Goal: Task Accomplishment & Management: Manage account settings

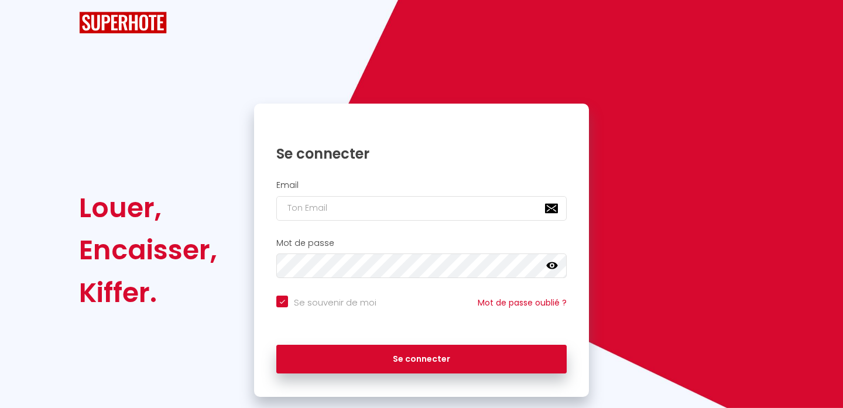
checkbox input "true"
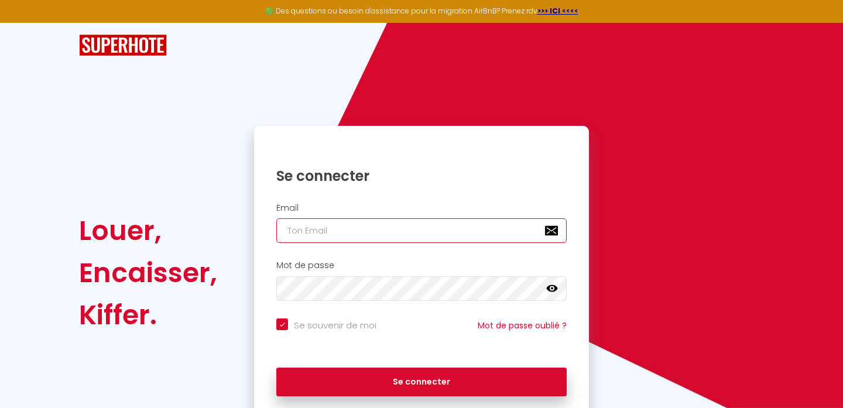
click at [384, 243] on input "email" at bounding box center [421, 230] width 290 height 25
click at [344, 234] on input "email" at bounding box center [421, 230] width 290 height 25
type input "c"
checkbox input "true"
type input "cl"
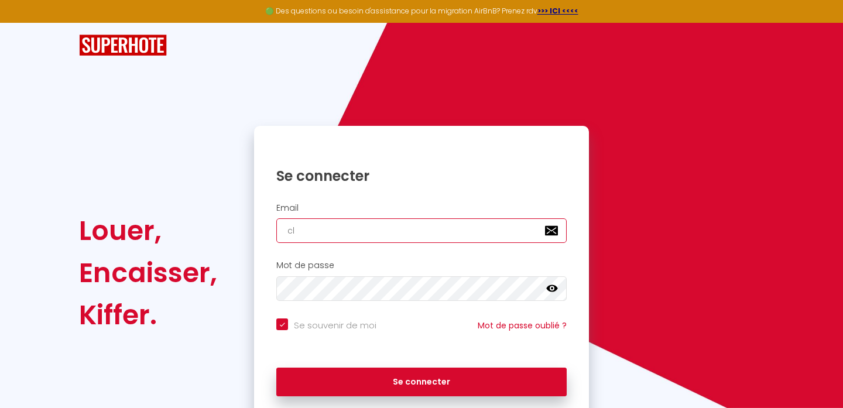
checkbox input "true"
type input "cle"
checkbox input "true"
type input "cles"
checkbox input "true"
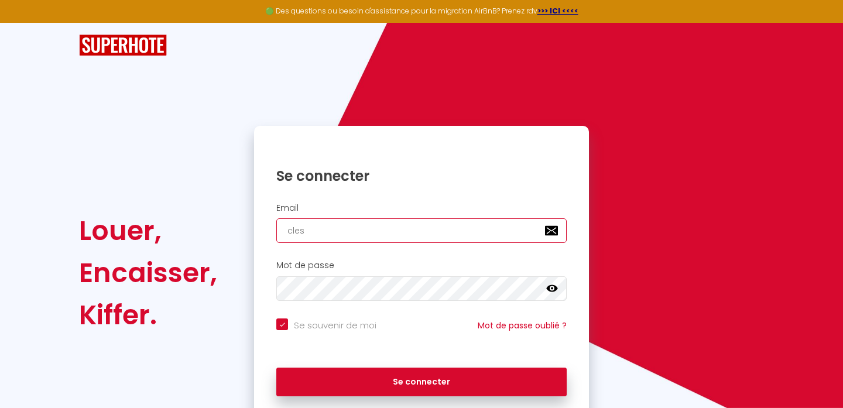
type input "cles."
checkbox input "true"
type input "cles.d"
checkbox input "true"
type input "cles.da"
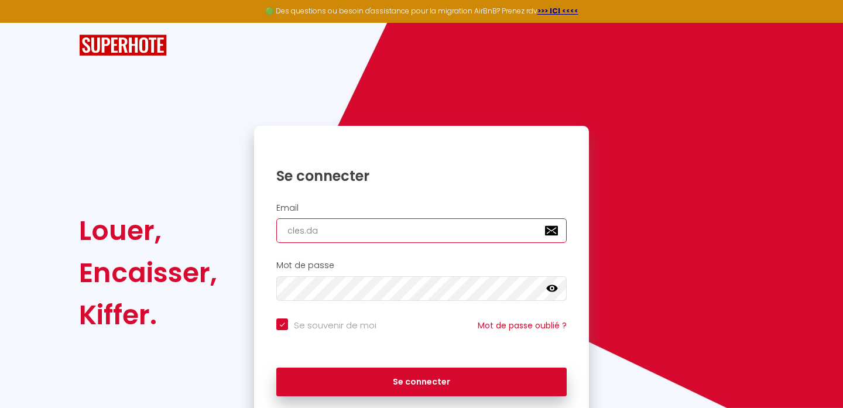
checkbox input "true"
type input "cles.dai"
checkbox input "true"
type input "cles.dail"
checkbox input "true"
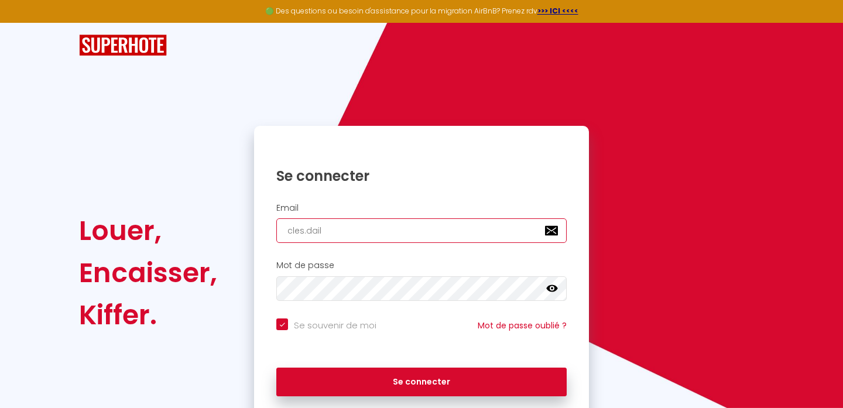
type input "cles.daill"
checkbox input "true"
type input "cles.daille"
checkbox input "true"
type input "cles.dailleu"
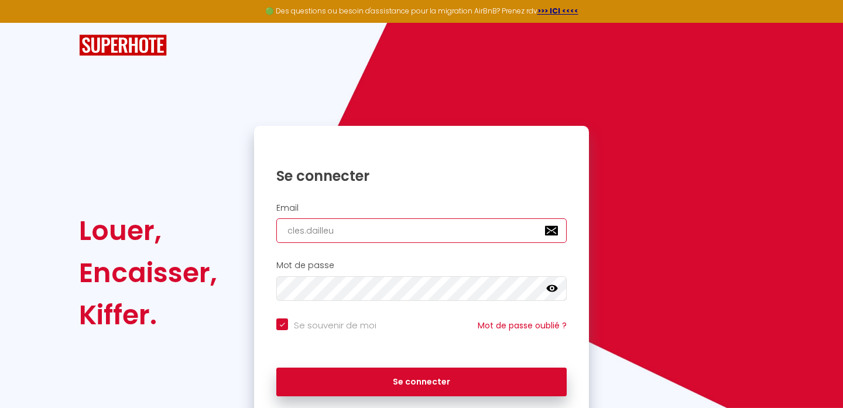
checkbox input "true"
type input "cles.dailleur"
checkbox input "true"
type input "cles.dailleurs"
checkbox input "true"
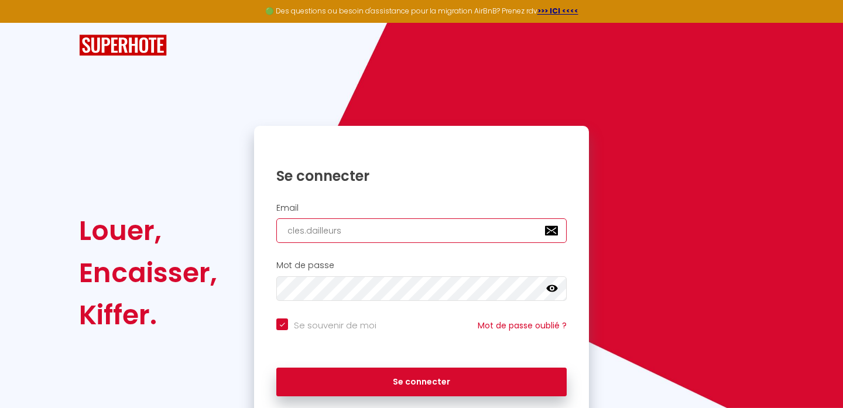
type input "cles.dailleurs@"
checkbox input "true"
type input "cles.dailleurs@g"
checkbox input "true"
type input "cles.dailleurs@gm"
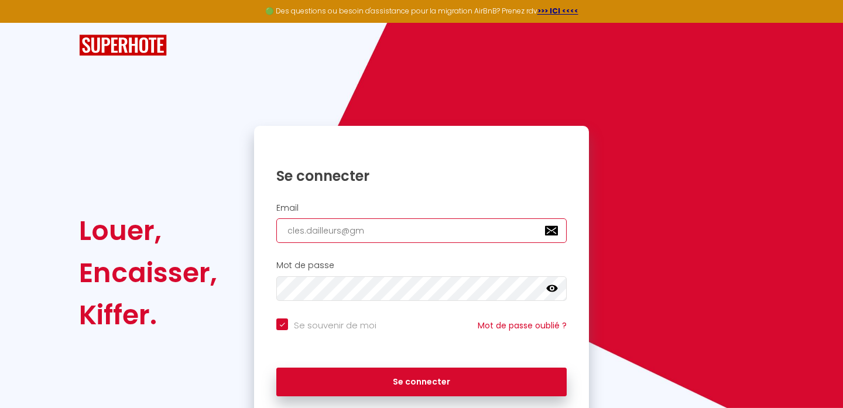
checkbox input "true"
type input "cles.dailleurs@gma"
checkbox input "true"
type input "cles.dailleurs@gmai"
checkbox input "true"
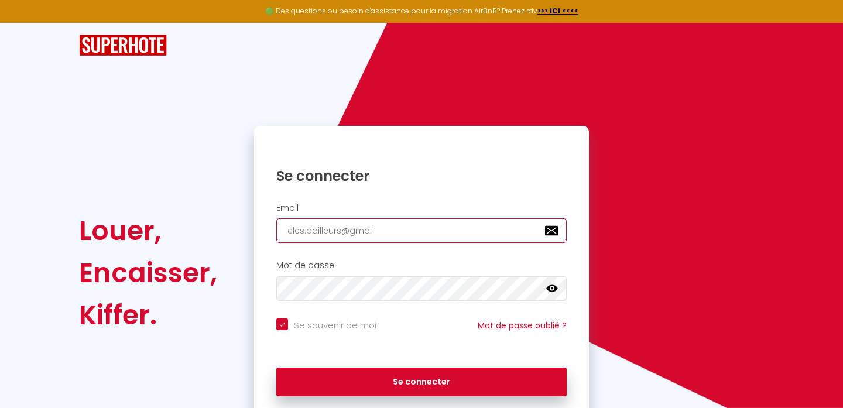
type input "[EMAIL_ADDRESS]"
checkbox input "true"
type input "[EMAIL_ADDRESS]."
checkbox input "true"
type input "cles.dailleurs@gmail.c"
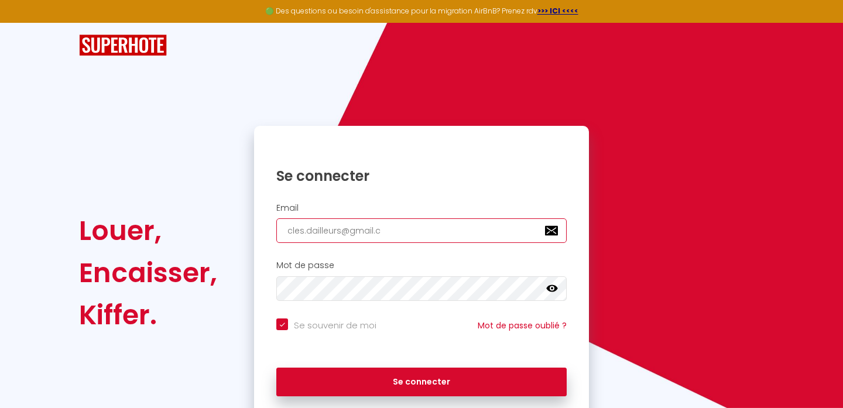
checkbox input "true"
type input "[EMAIL_ADDRESS][DOMAIN_NAME]"
checkbox input "true"
type input "[EMAIL_ADDRESS][DOMAIN_NAME]"
checkbox input "true"
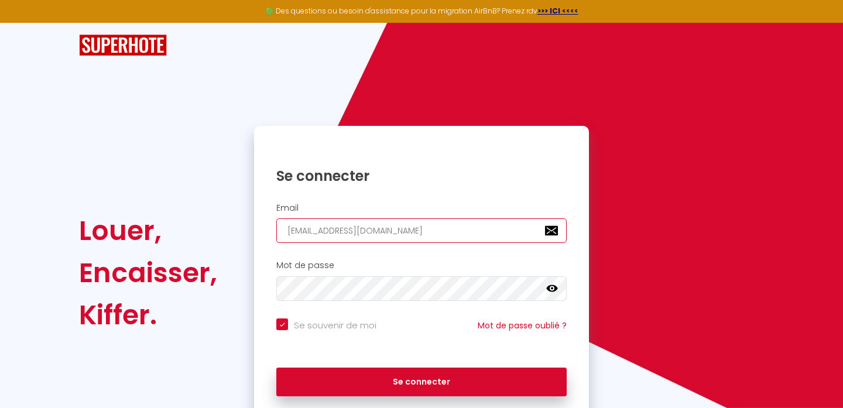
type input "[EMAIL_ADDRESS][DOMAIN_NAME]"
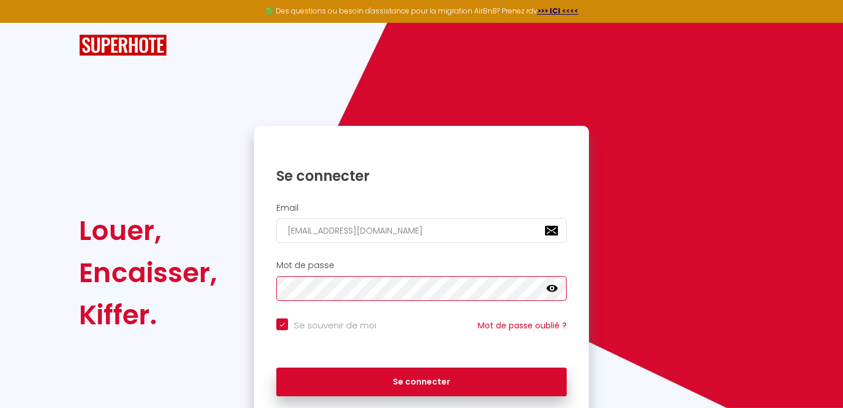
click at [276, 368] on button "Se connecter" at bounding box center [421, 382] width 290 height 29
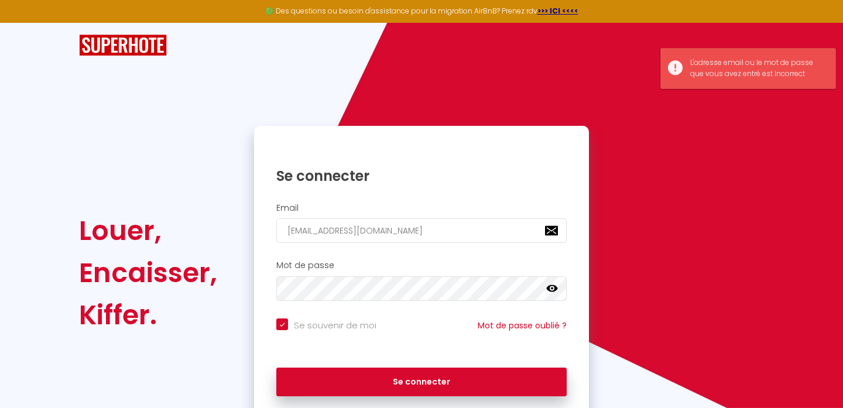
click at [551, 290] on icon at bounding box center [552, 289] width 12 height 12
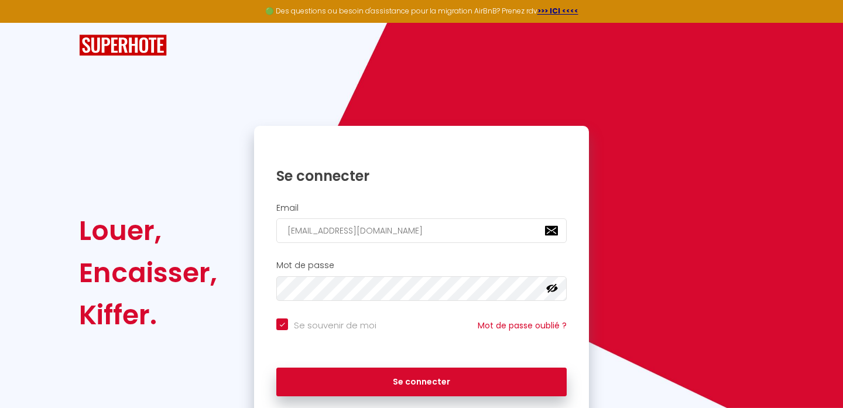
click at [550, 287] on icon at bounding box center [552, 288] width 12 height 9
click at [550, 287] on icon at bounding box center [552, 289] width 12 height 12
click at [255, 293] on div "Mot de passe false" at bounding box center [421, 280] width 335 height 40
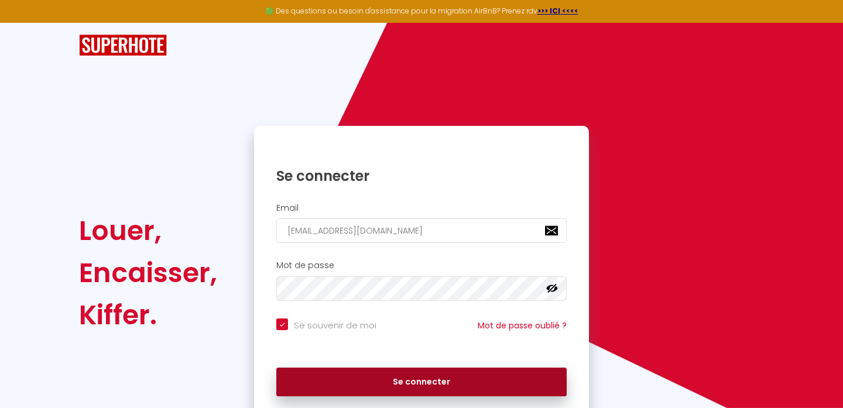
click at [412, 377] on button "Se connecter" at bounding box center [421, 382] width 290 height 29
checkbox input "true"
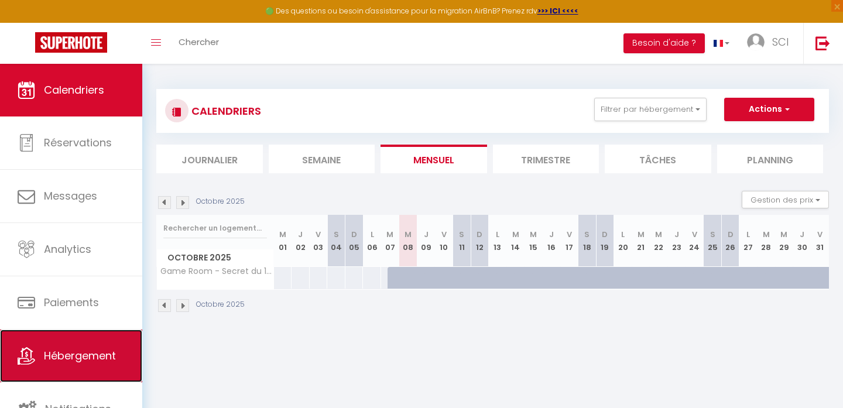
click at [90, 345] on link "Hébergement" at bounding box center [71, 355] width 142 height 53
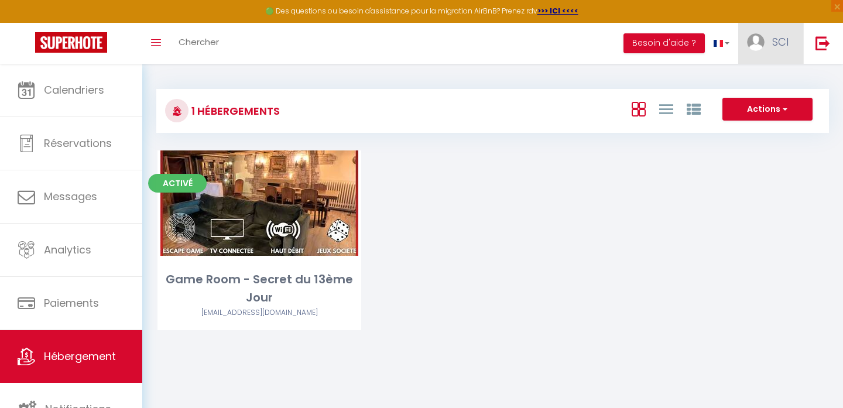
click at [781, 32] on link "SCI" at bounding box center [770, 43] width 65 height 41
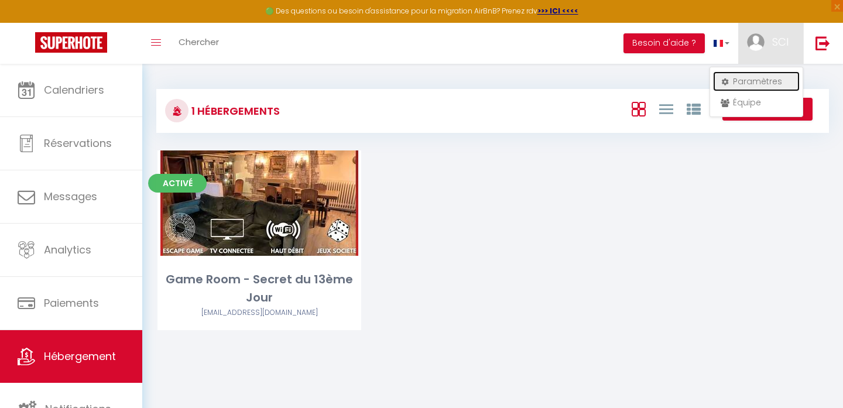
click at [755, 77] on link "Paramètres" at bounding box center [756, 81] width 87 height 20
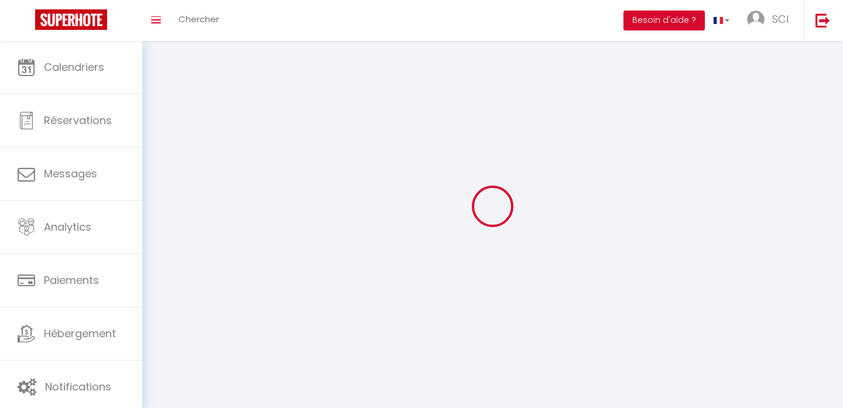
type input "SCI"
type input "Tuahine"
type input "[PHONE_NUMBER]"
type input "[STREET_ADDRESS][PERSON_NAME]"
type input "92340"
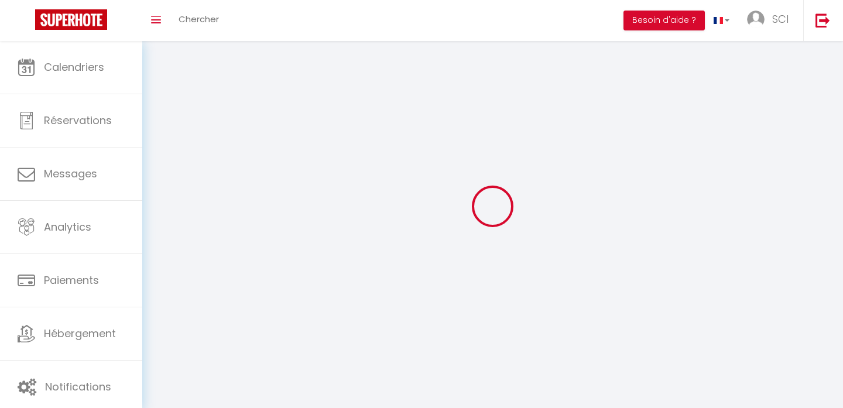
type input "[PERSON_NAME] (92340)"
type input "aRm5ZSRytuUt7jQyiXiWS6Oys"
type input "jzhnGt6AX0wAOXzMz8pHSe9pr"
type input "aRm5ZSRytuUt7jQyiXiWS6Oys"
type input "jzhnGt6AX0wAOXzMz8pHSe9pr"
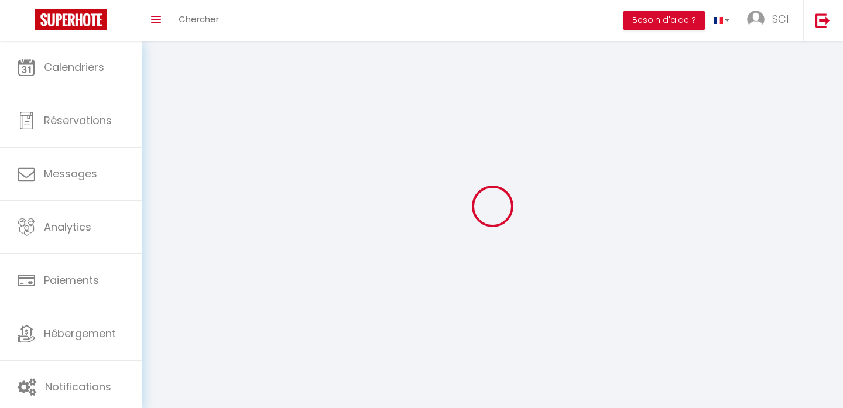
type input "[URL][DOMAIN_NAME]"
select select "28"
select select "fr"
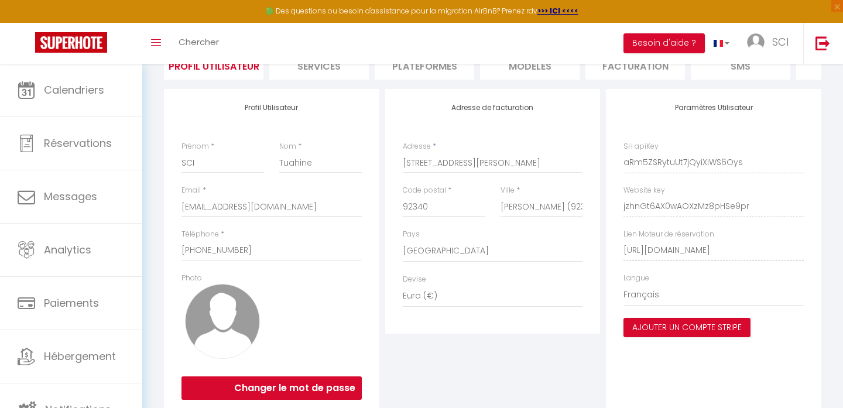
scroll to position [141, 0]
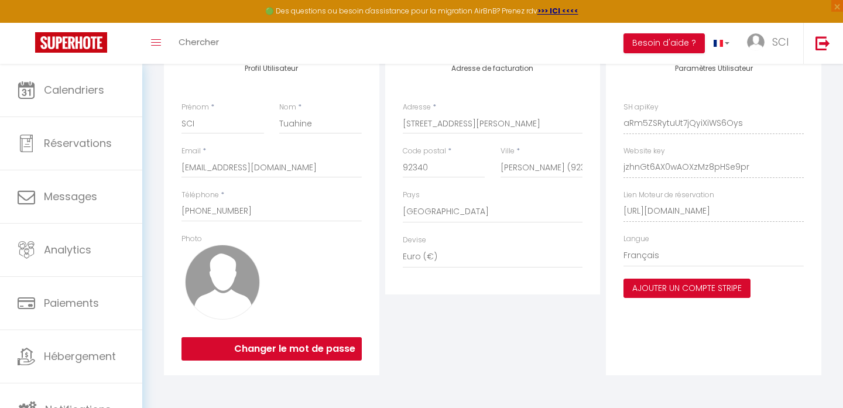
click at [672, 284] on button "Ajouter un compte Stripe" at bounding box center [686, 289] width 127 height 20
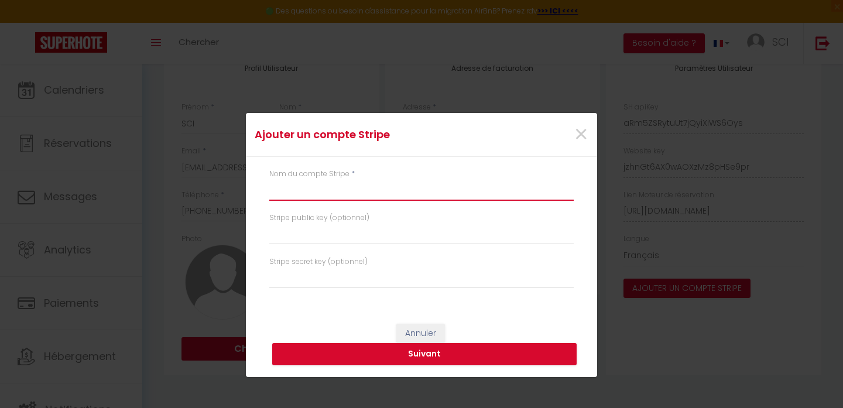
click at [311, 189] on input "text" at bounding box center [421, 190] width 304 height 21
click at [296, 187] on input "text" at bounding box center [421, 190] width 304 height 21
type input "Cles d'ailleurs"
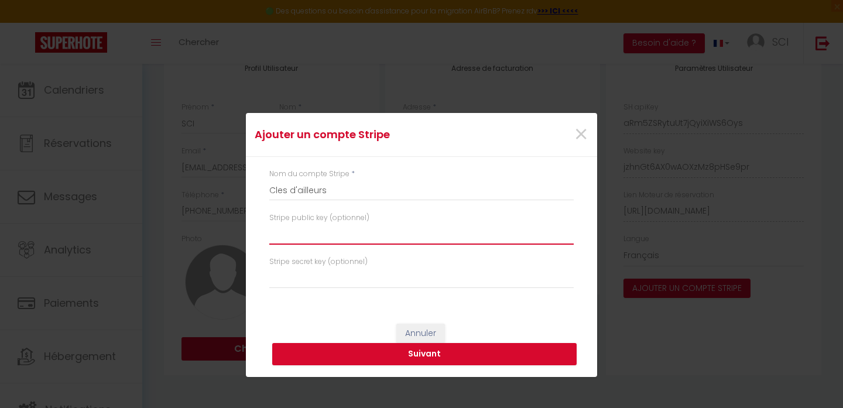
click at [296, 239] on input "text" at bounding box center [421, 234] width 304 height 21
paste input "pk_live_51SG33HGb8ygfQ4n3dWOlshMw2zASPenobCwRVtzZ1We9fIPih2IZfVL8pELV446koP9d8c…"
type input "pk_live_51SG33HGb8ygfQ4n3dWOlshMw2zASPenobCwRVtzZ1We9fIPih2IZfVL8pELV446koP9d8c…"
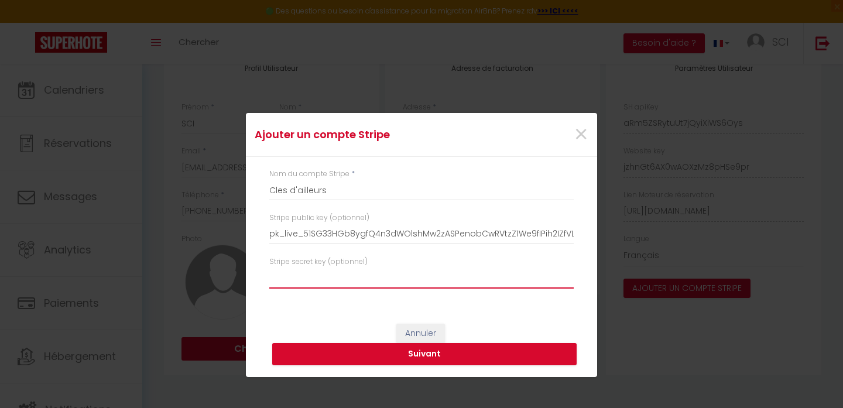
click at [365, 282] on input "text" at bounding box center [421, 277] width 304 height 21
paste input "sk_live_51SG33HGb8ygfQ4n3enAKGelhHZ3J95nQafPRV2UtWShIBIwVrjwTB5955VwZIJYiZRPTTl…"
type input "sk_live_51SG33HGb8ygfQ4n3enAKGelhHZ3J95nQafPRV2UtWShIBIwVrjwTB5955VwZIJYiZRPTTl…"
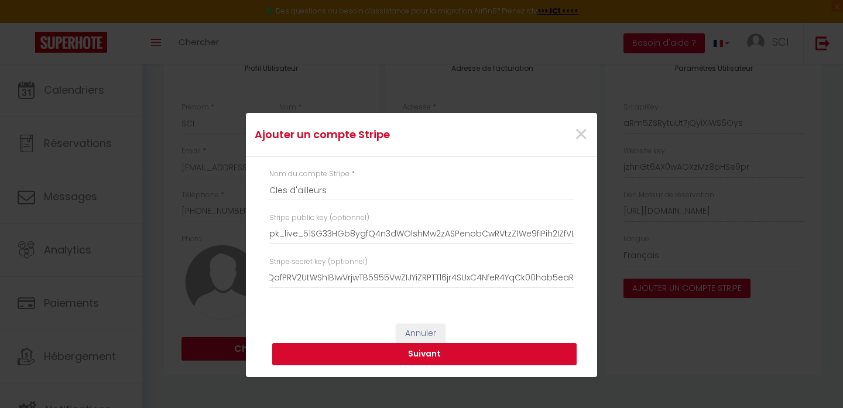
scroll to position [0, 0]
click at [380, 352] on button "Suivant" at bounding box center [424, 354] width 304 height 22
type input "Cles d'ailleurs"
type input "pk_live_51SG33HGb8ygfQ4n3dWOlshMw2zASPenobCwRVtzZ1We9fIPih2IZfVL8pELV446koP9d8c…"
type input "sk_live_51SG33HGb8ygfQ4n3enAKGelhHZ3J95nQafPRV2UtWShIBIwVrjwTB5955VwZIJYiZRPTTl…"
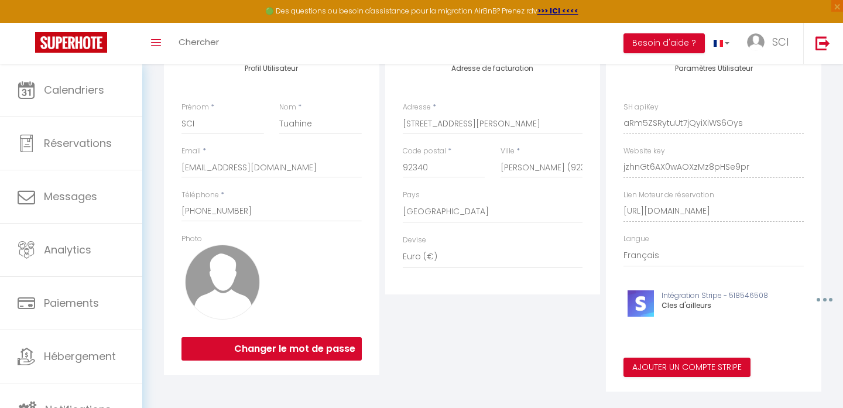
click at [89, 351] on div "Ajouter un compte Stripe × Nom du compte Stripe * Cles d'ailleurs Stripe public…" at bounding box center [421, 204] width 843 height 408
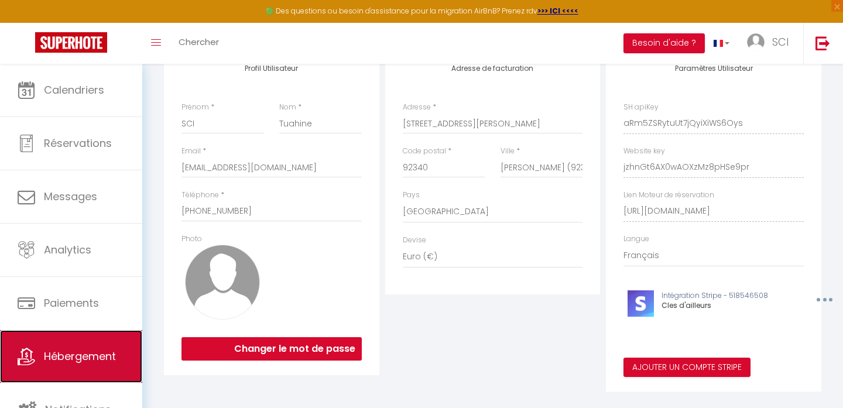
click at [47, 363] on span "Hébergement" at bounding box center [80, 356] width 72 height 15
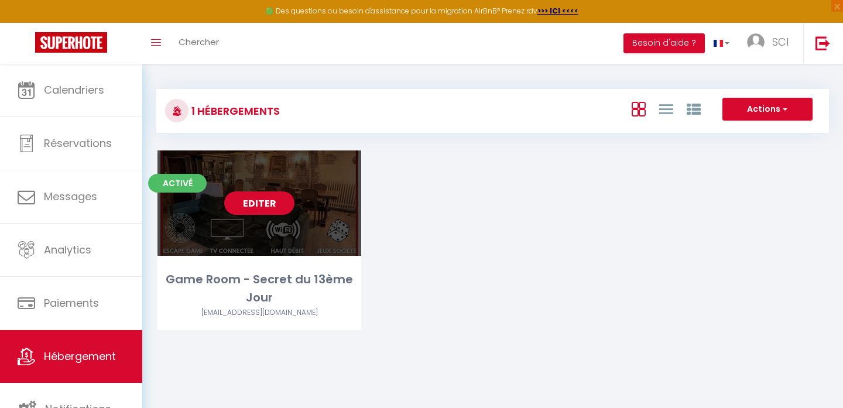
click at [262, 207] on link "Editer" at bounding box center [259, 202] width 70 height 23
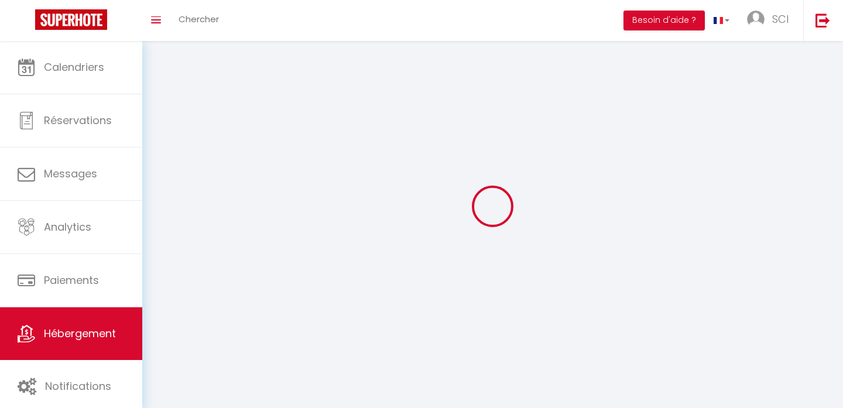
select select "1"
select select
select select "28"
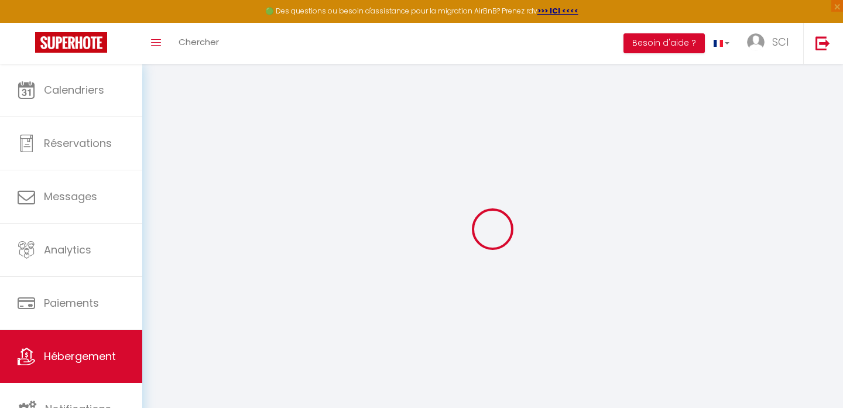
select select
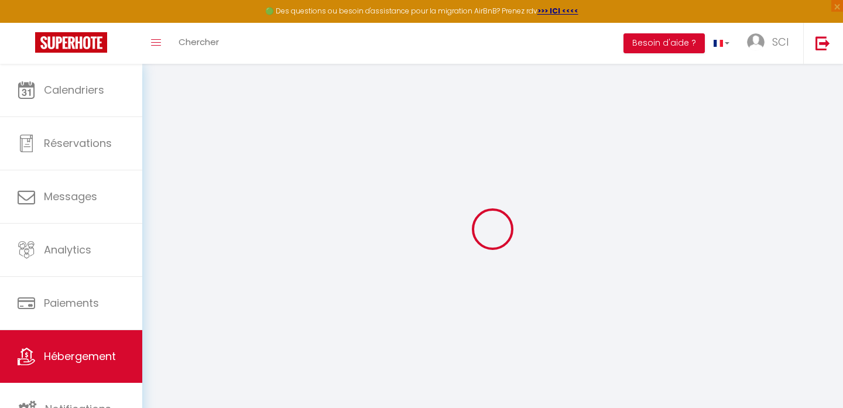
select select
checkbox input "false"
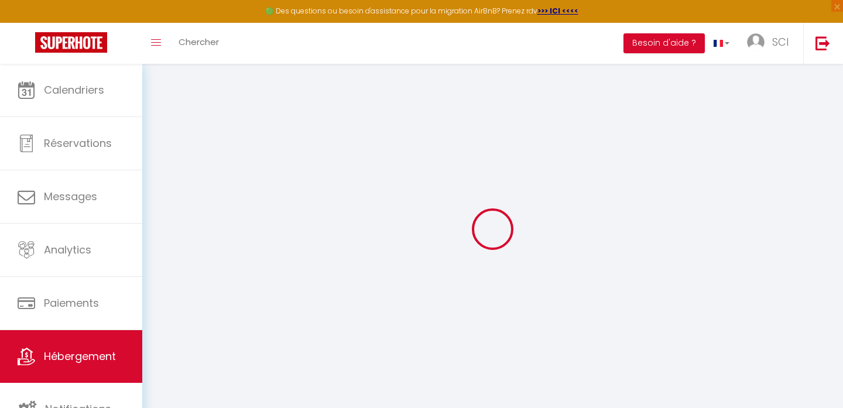
select select
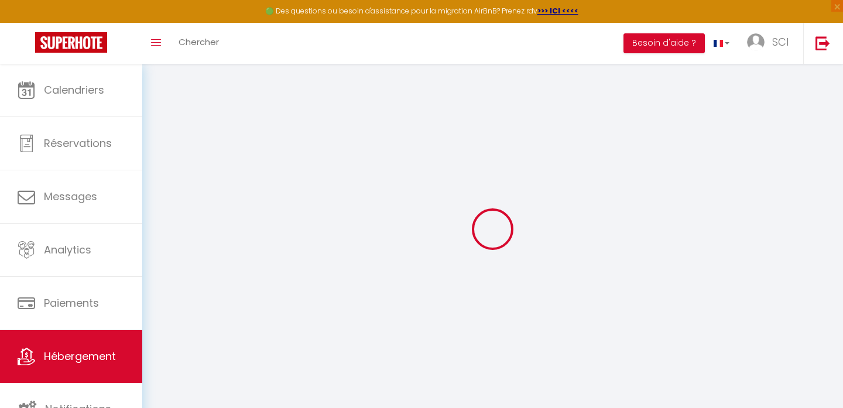
select select
checkbox input "false"
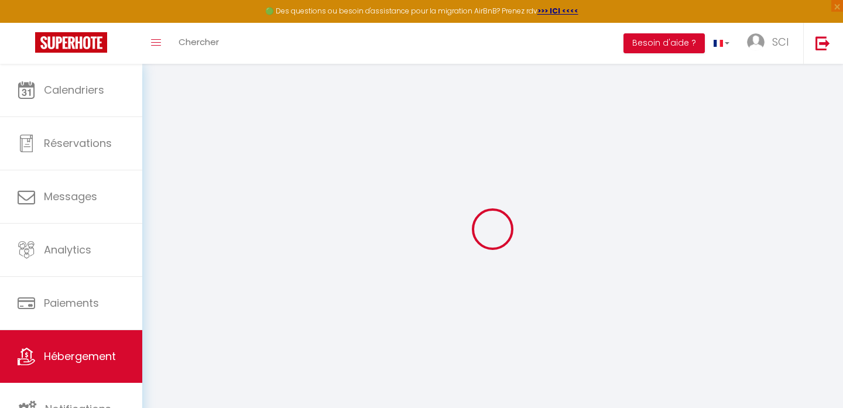
checkbox input "false"
select select
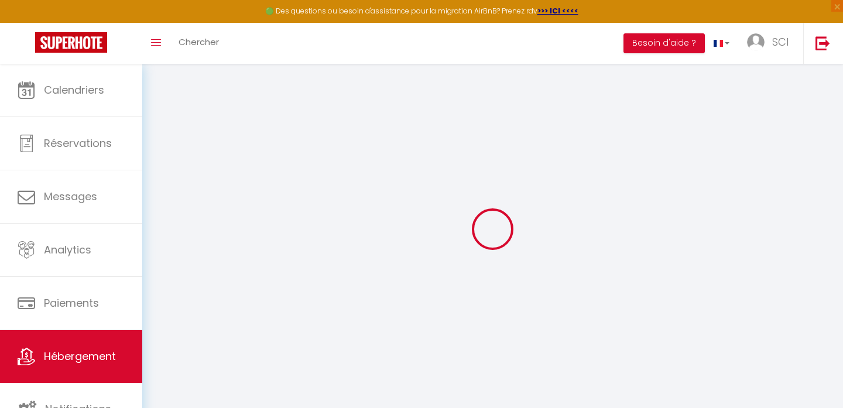
select select
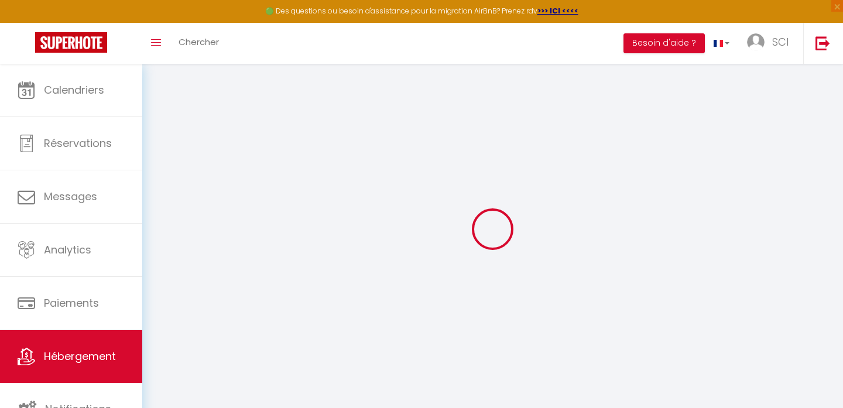
checkbox input "false"
select select
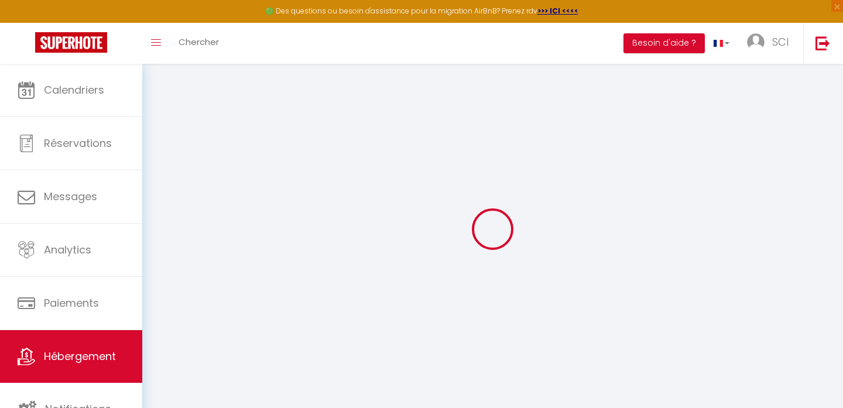
select select
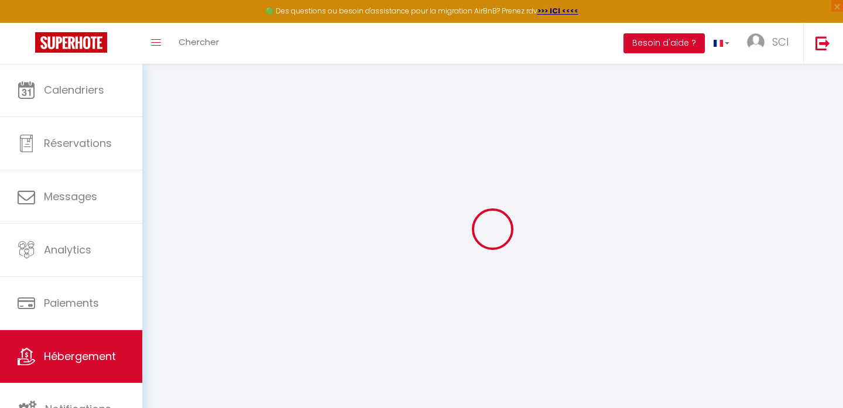
select select
checkbox input "false"
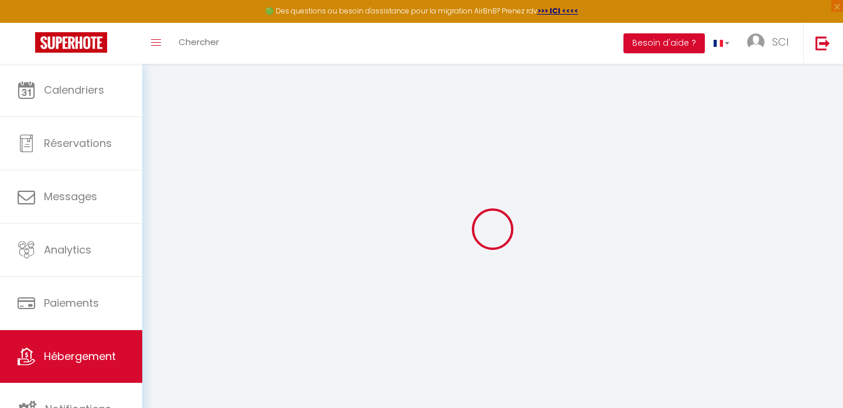
checkbox input "false"
select select
type input "Game Room - Secret du 13ème Jour"
select select "bnb"
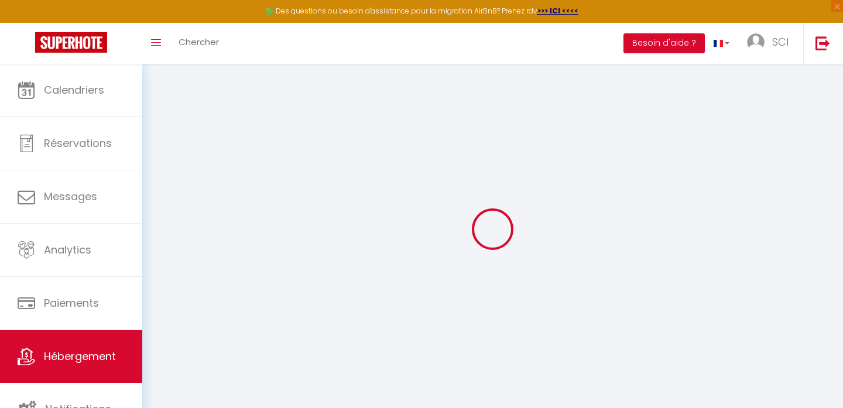
type input "160"
type input "32"
type input "1.00"
type input "800"
select select
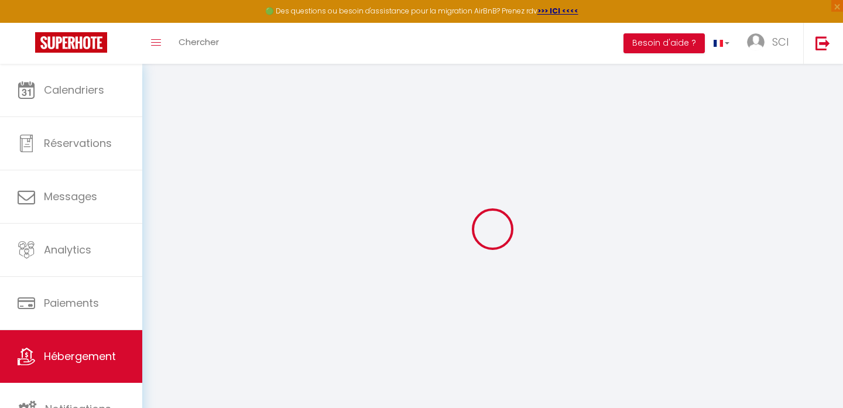
select select
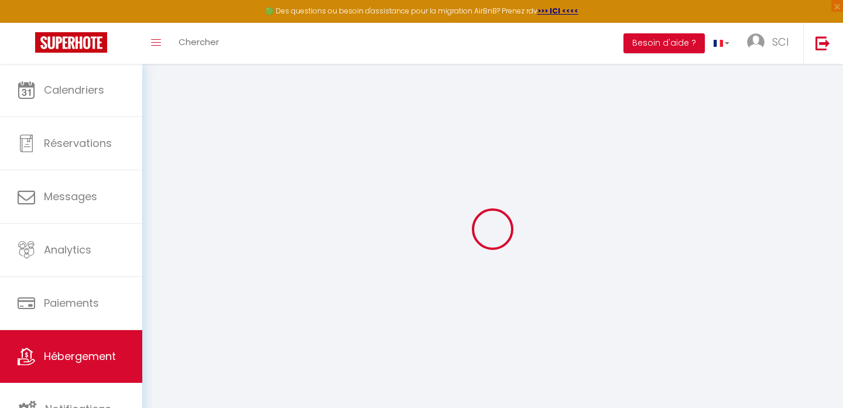
type input "[STREET_ADDRESS][PERSON_NAME]"
type input "28170"
type input "[GEOGRAPHIC_DATA]"
type input "[EMAIL_ADDRESS][DOMAIN_NAME]"
select select
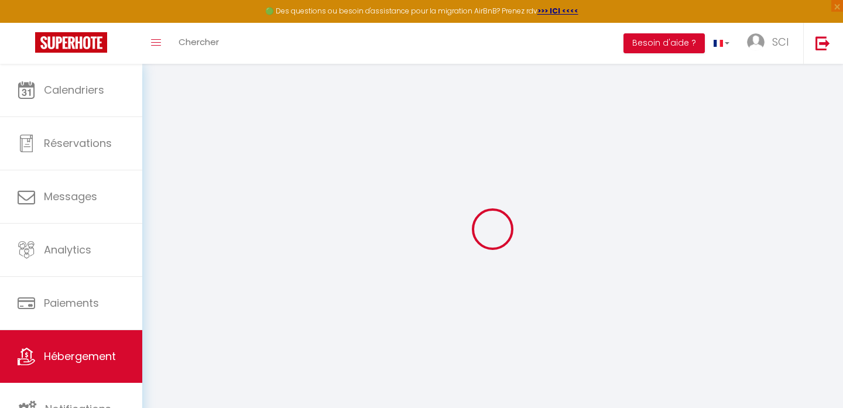
checkbox input "false"
type input "0"
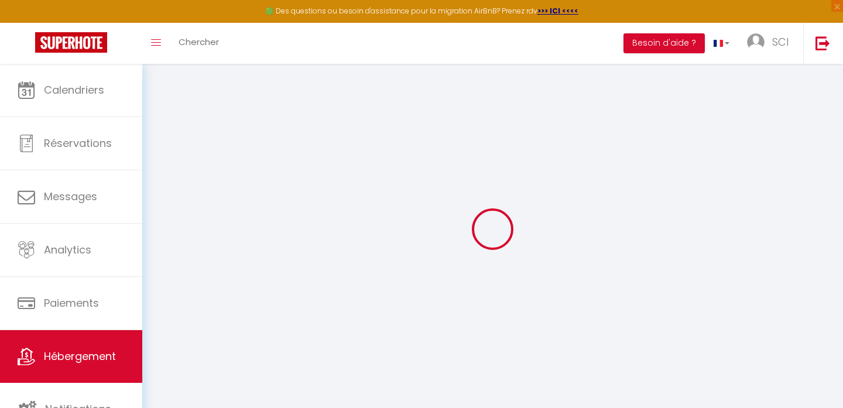
type input "0"
select select
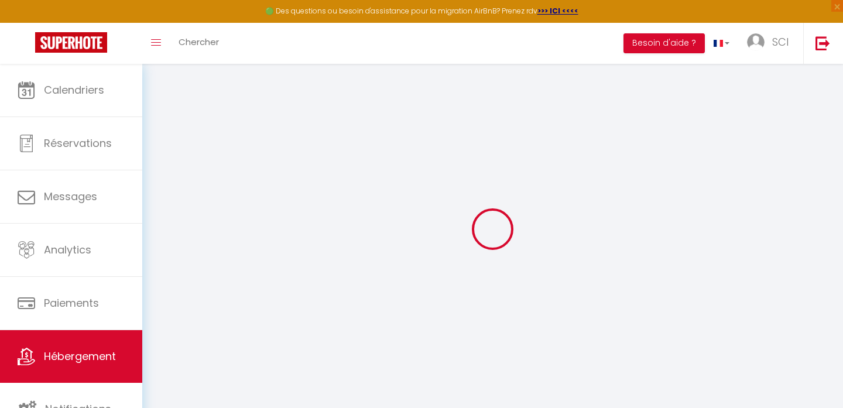
select select
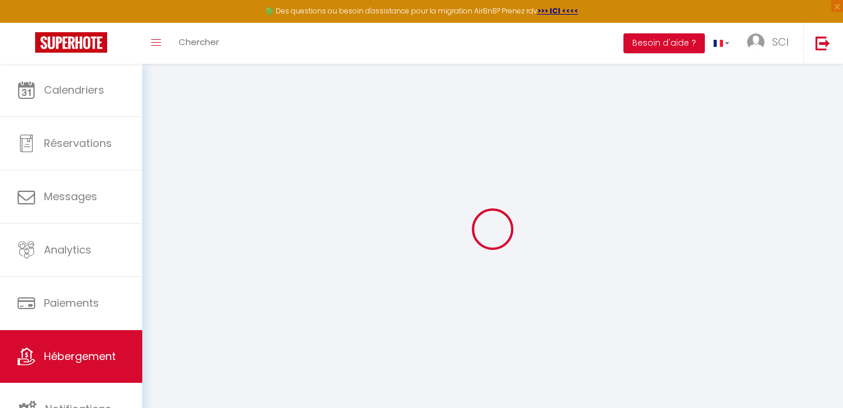
checkbox input "false"
select select
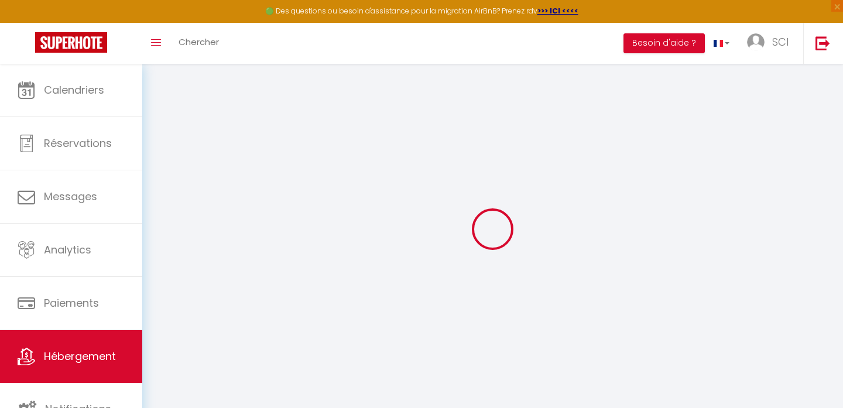
select select
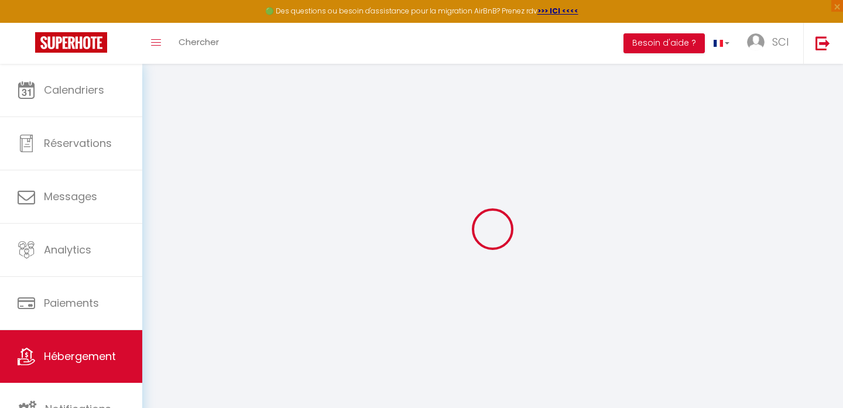
select select
checkbox input "false"
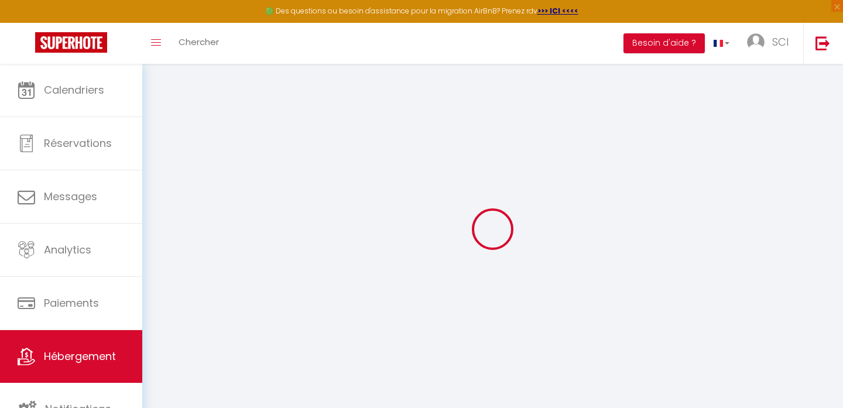
select select
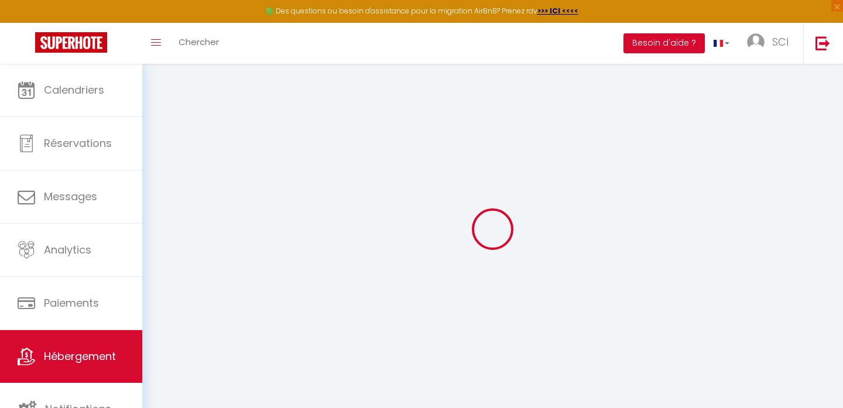
select select
checkbox input "false"
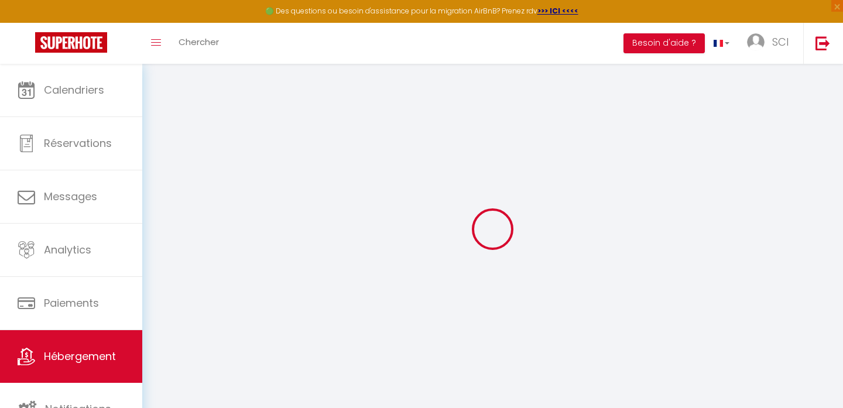
checkbox input "false"
select select
checkbox input "false"
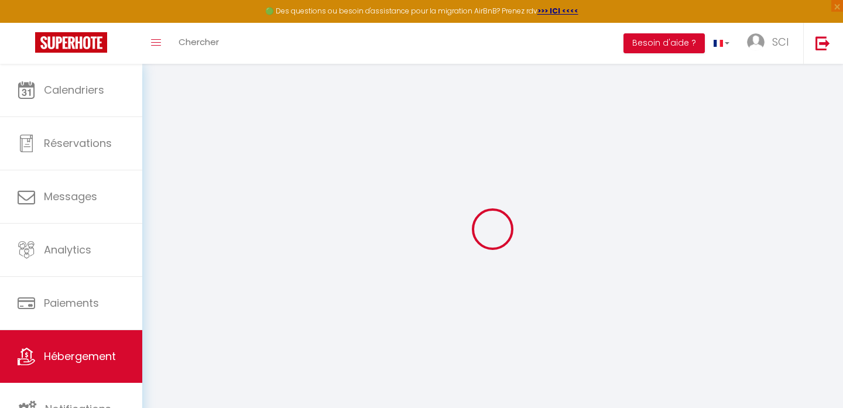
checkbox input "false"
select select
checkbox input "false"
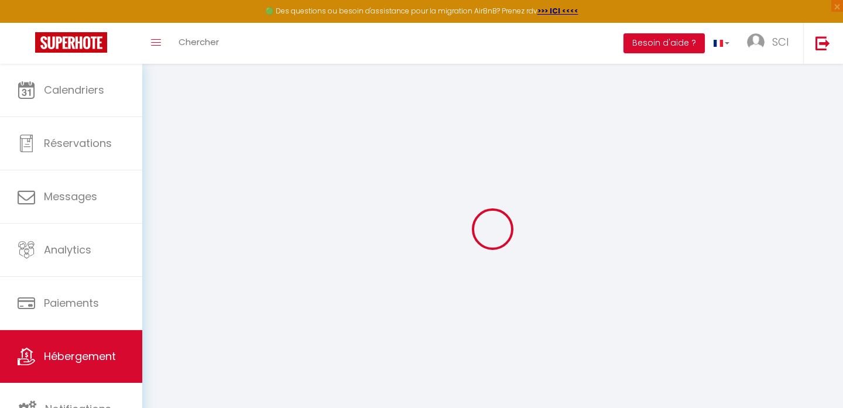
checkbox input "false"
select select "16:00"
select select "21:00"
select select "11:00"
select select "30"
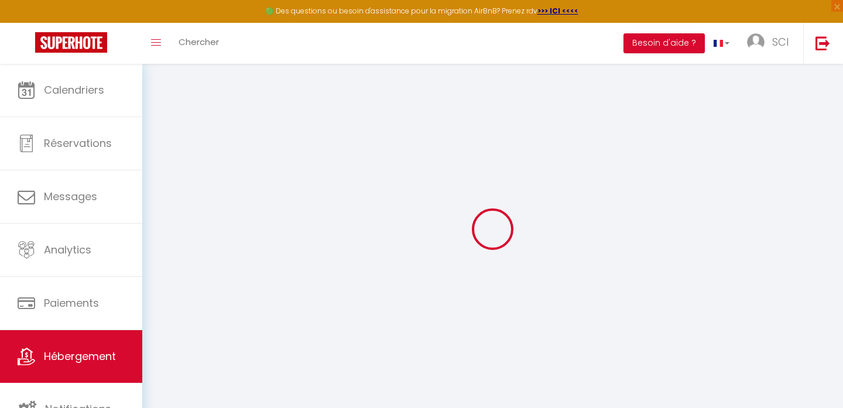
select select "120"
select select "16:00"
select select "53657"
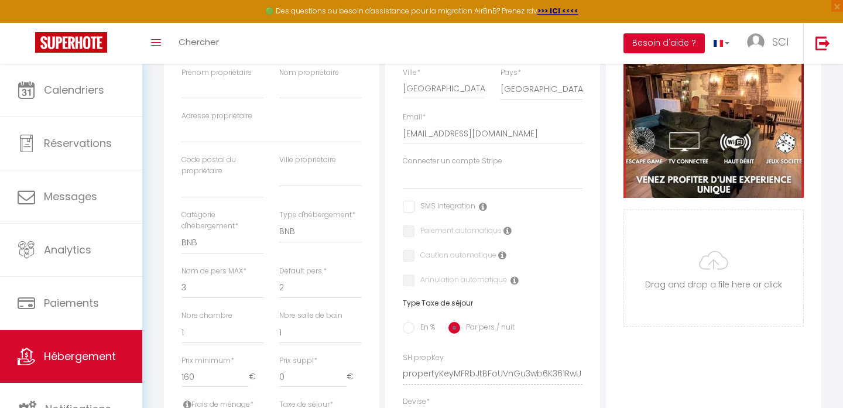
scroll to position [242, 0]
click at [420, 181] on select "Cles d'ailleurs" at bounding box center [493, 177] width 180 height 22
select select "16246"
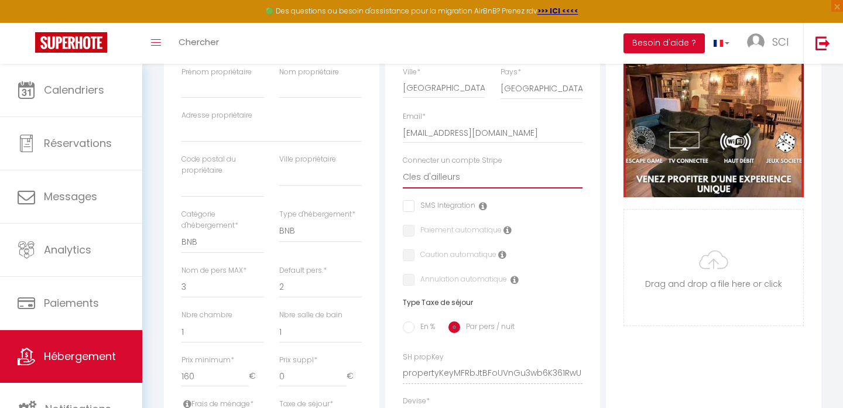
click at [403, 166] on select "Cles d'ailleurs" at bounding box center [493, 177] width 180 height 22
checkbox input "false"
click at [483, 206] on icon at bounding box center [483, 205] width 8 height 9
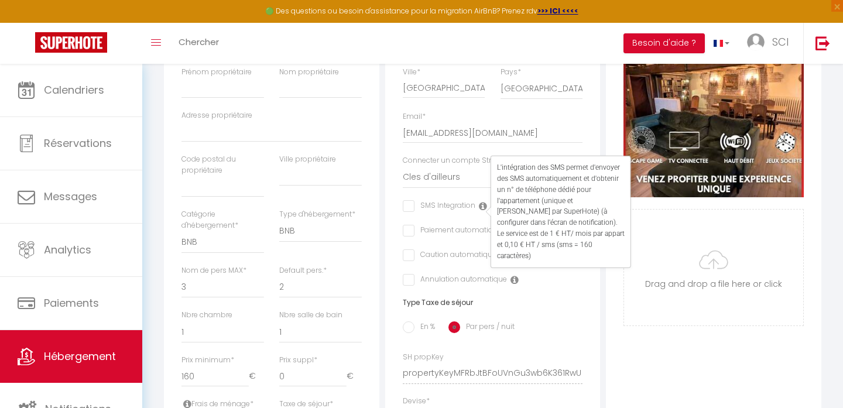
click at [580, 269] on div "Adresse Adresse * [STREET_ADDRESS][PERSON_NAME] [GEOGRAPHIC_DATA] [GEOGRAPHIC_D…" at bounding box center [492, 257] width 215 height 575
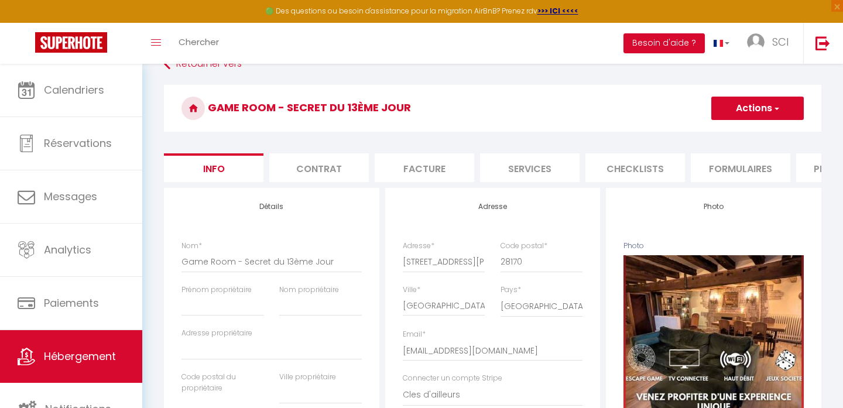
scroll to position [0, 0]
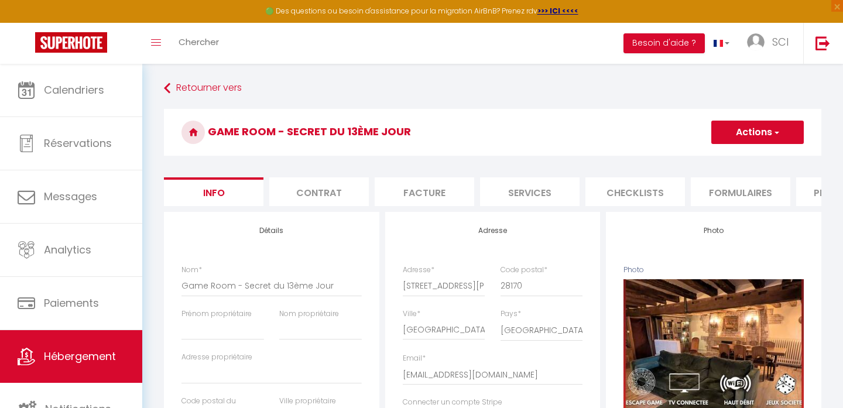
click at [758, 132] on button "Actions" at bounding box center [757, 132] width 92 height 23
click at [723, 158] on input "Enregistrer" at bounding box center [710, 158] width 43 height 12
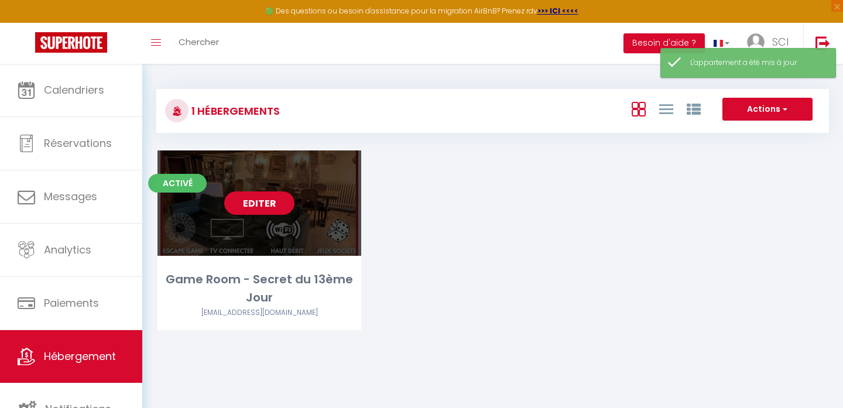
click at [255, 203] on link "Editer" at bounding box center [259, 202] width 70 height 23
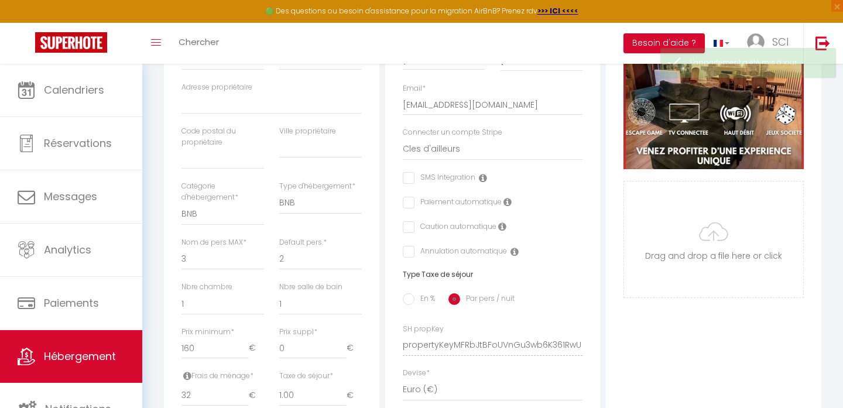
scroll to position [269, 0]
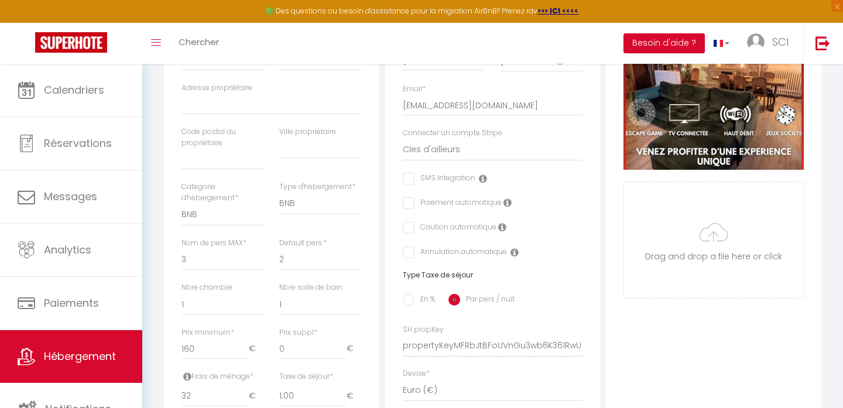
click at [507, 202] on icon at bounding box center [507, 202] width 8 height 9
click at [407, 203] on input "checkbox" at bounding box center [407, 203] width 8 height 12
click at [501, 228] on icon at bounding box center [502, 226] width 8 height 9
click at [409, 226] on input "checkbox" at bounding box center [407, 228] width 8 height 12
click at [515, 254] on icon at bounding box center [514, 252] width 8 height 9
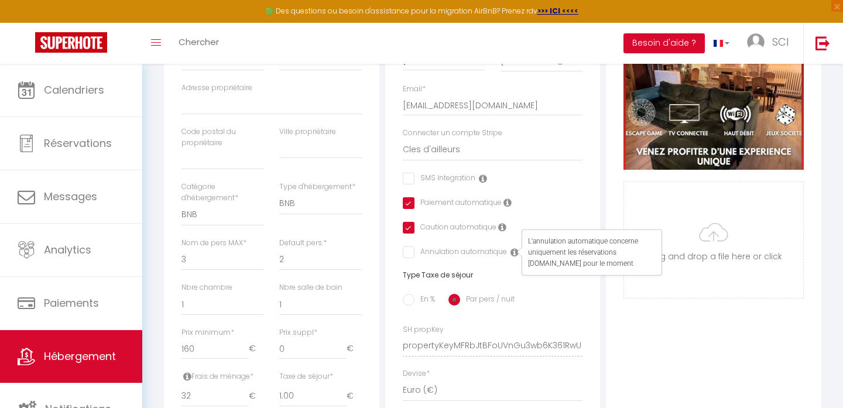
click at [407, 250] on input "checkbox" at bounding box center [455, 252] width 104 height 12
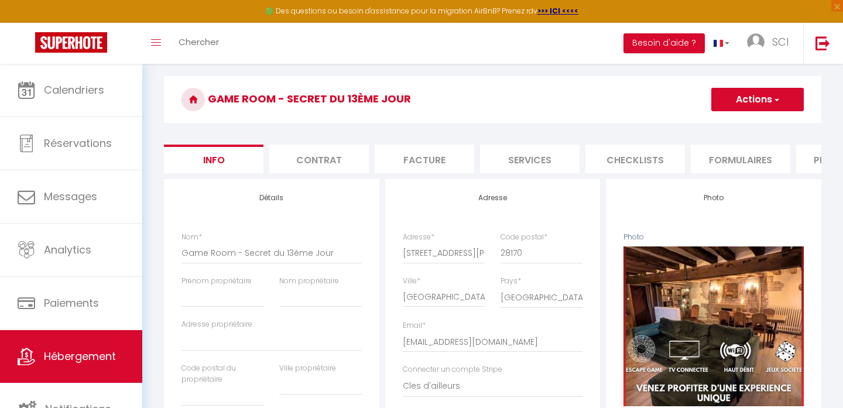
scroll to position [0, 0]
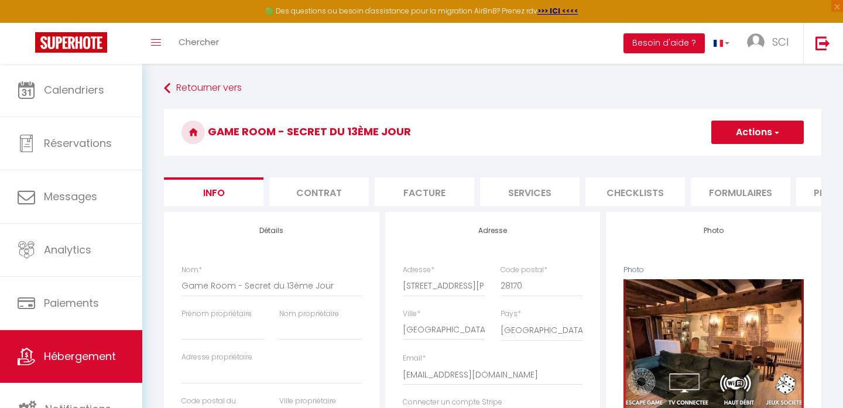
click at [773, 133] on span "button" at bounding box center [776, 132] width 8 height 12
click at [713, 158] on input "Enregistrer" at bounding box center [710, 158] width 43 height 12
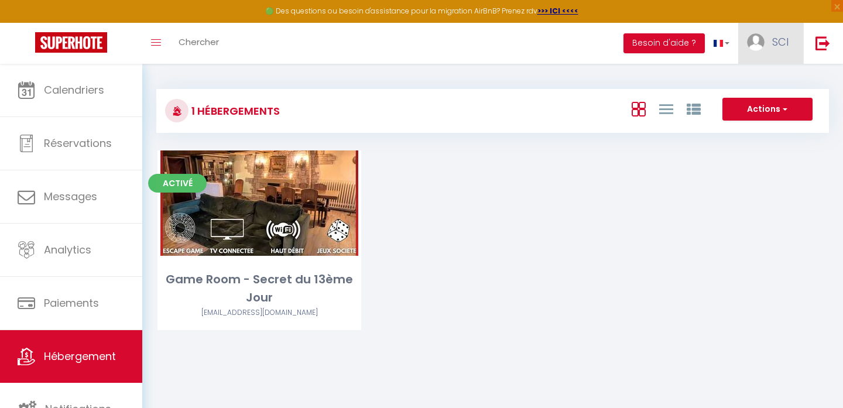
click at [784, 39] on span "SCI" at bounding box center [780, 42] width 16 height 15
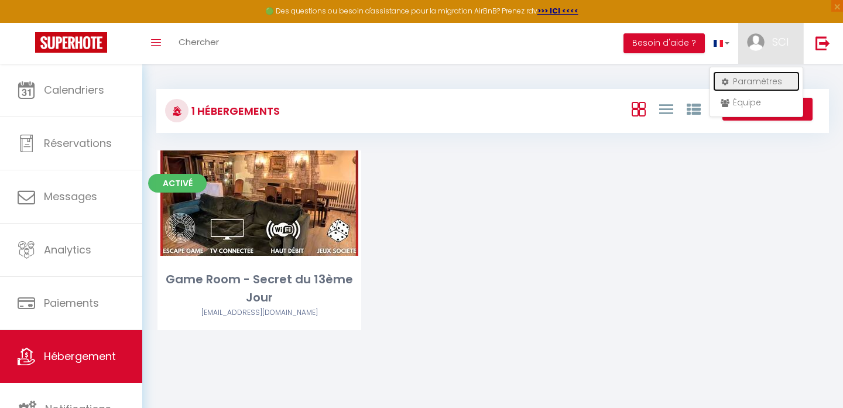
click at [764, 85] on link "Paramètres" at bounding box center [756, 81] width 87 height 20
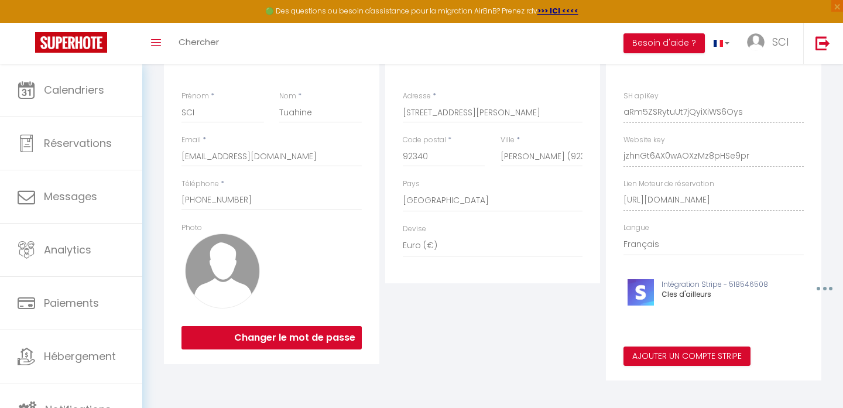
scroll to position [157, 0]
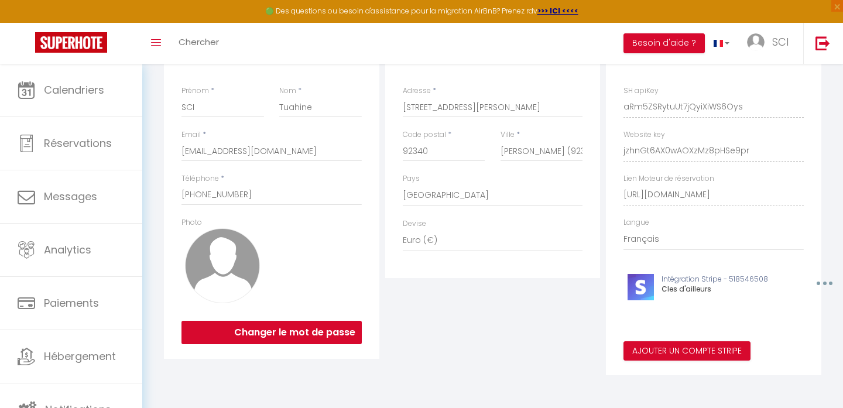
click at [822, 283] on button "button" at bounding box center [823, 283] width 36 height 19
click at [517, 348] on div "Adresse de facturation Adresse * [STREET_ADDRESS][PERSON_NAME][PERSON_NAME] [GE…" at bounding box center [492, 204] width 221 height 342
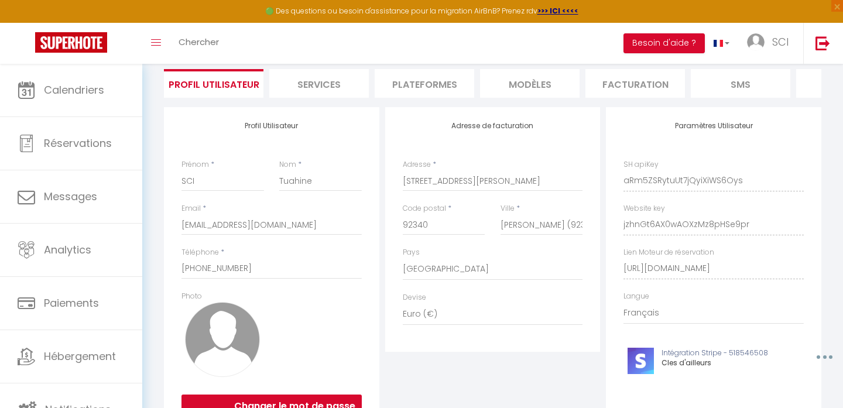
scroll to position [77, 0]
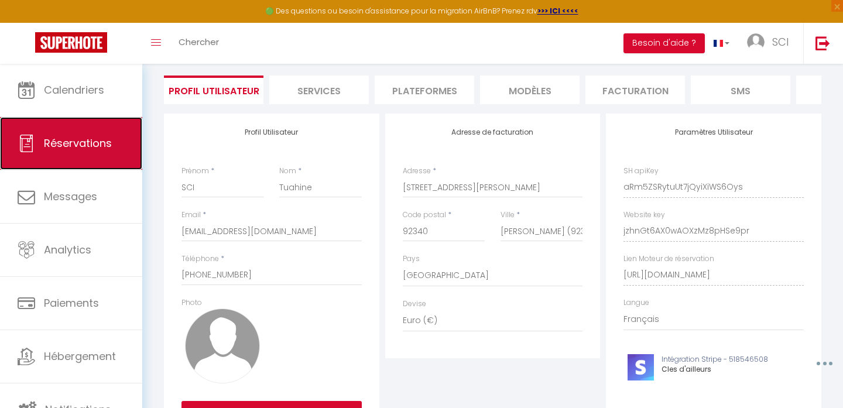
click at [91, 139] on span "Réservations" at bounding box center [78, 143] width 68 height 15
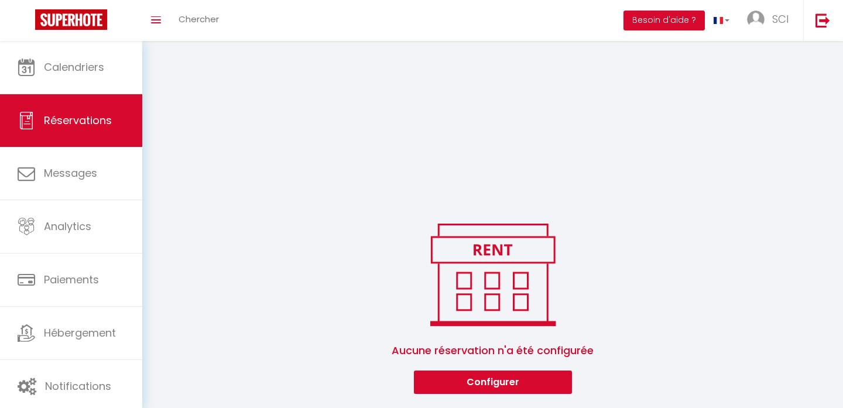
scroll to position [64, 0]
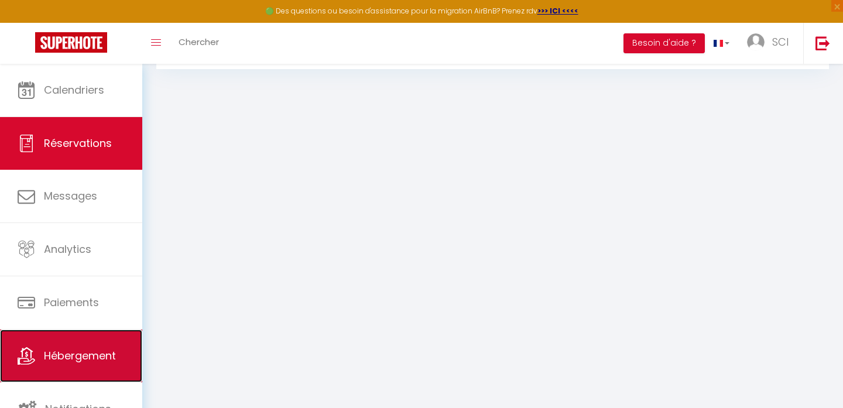
click at [49, 352] on span "Hébergement" at bounding box center [80, 355] width 72 height 15
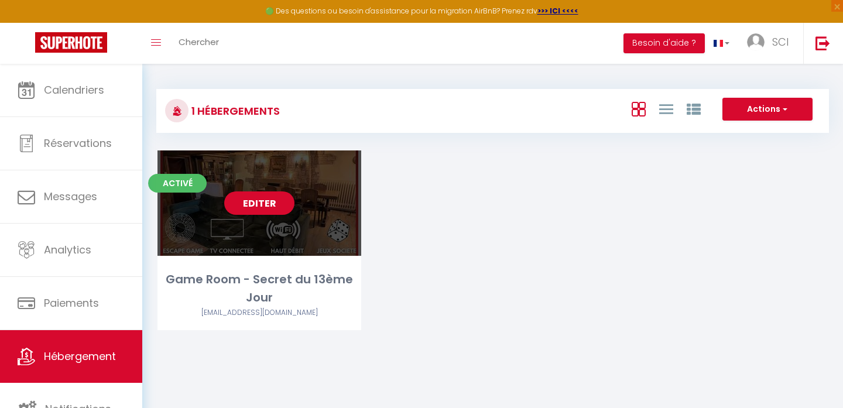
click at [267, 200] on link "Editer" at bounding box center [259, 202] width 70 height 23
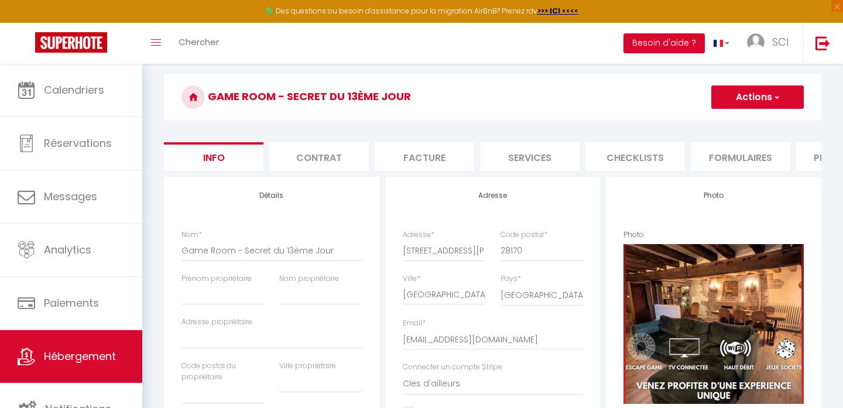
scroll to position [36, 0]
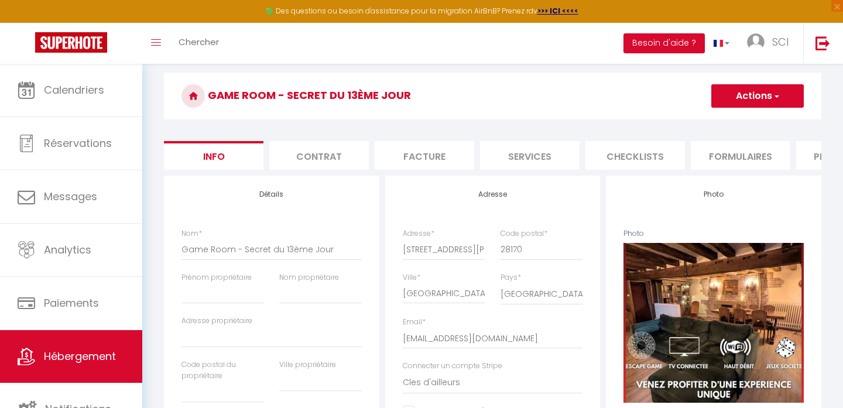
click at [540, 162] on li "Services" at bounding box center [529, 155] width 99 height 29
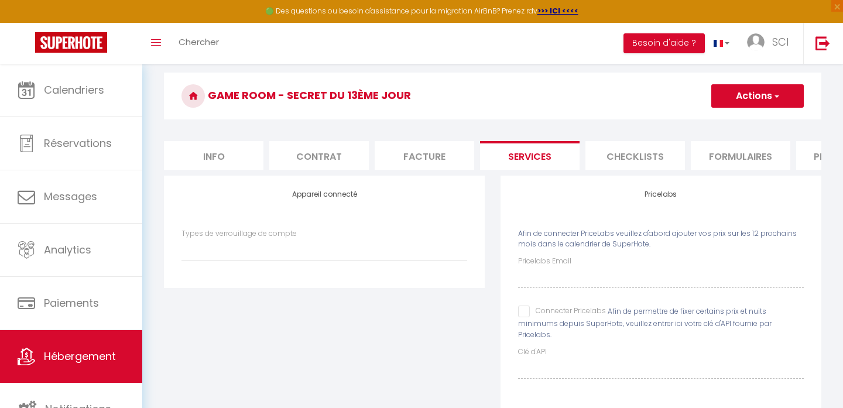
click at [640, 159] on li "Checklists" at bounding box center [634, 155] width 99 height 29
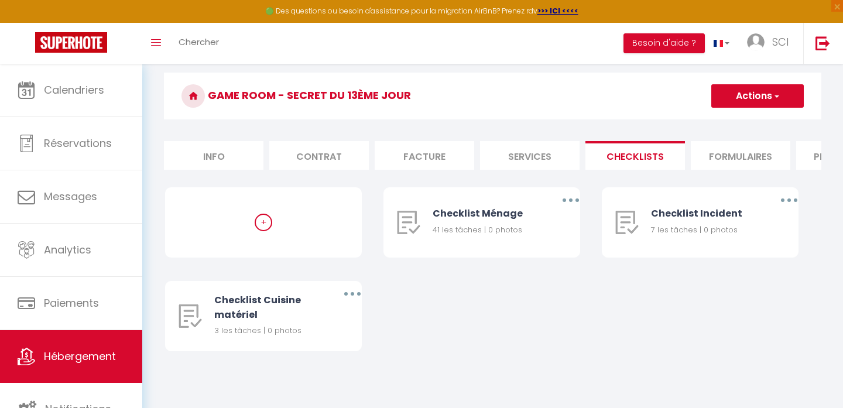
click at [716, 159] on li "Formulaires" at bounding box center [740, 155] width 99 height 29
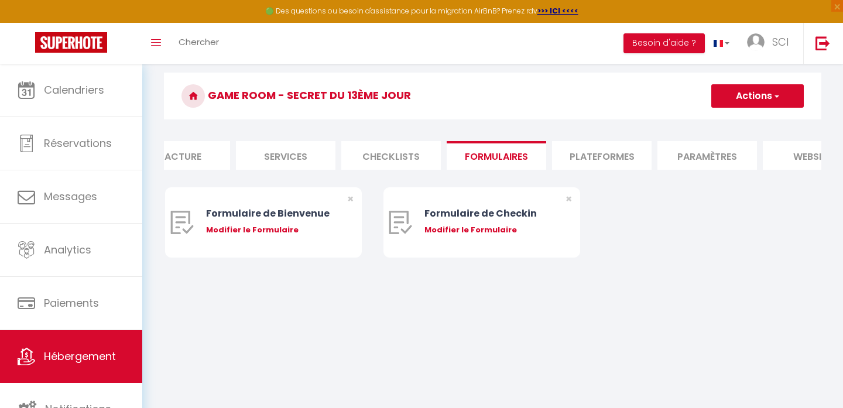
scroll to position [0, 249]
click at [584, 147] on li "Plateformes" at bounding box center [596, 155] width 99 height 29
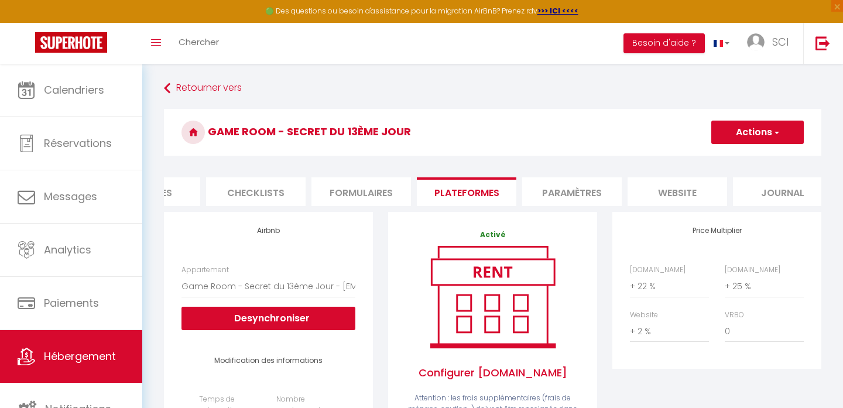
scroll to position [0, 396]
click at [660, 193] on li "website" at bounding box center [659, 191] width 99 height 29
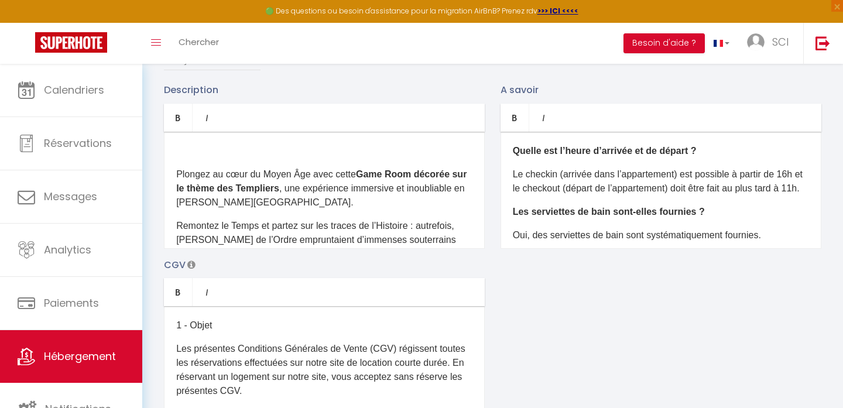
scroll to position [187, 0]
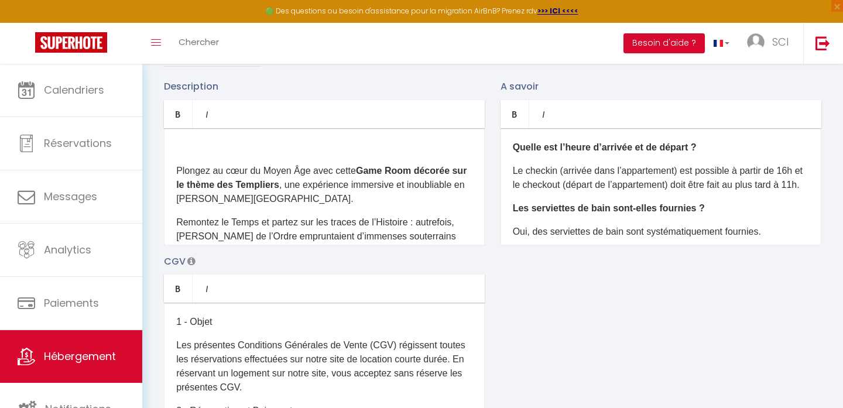
drag, startPoint x: 533, startPoint y: 200, endPoint x: 513, endPoint y: 174, distance: 32.1
click at [513, 174] on p "Le checkin (arrivée dans l’appartement) est possible à partir de 16h et le chec…" at bounding box center [661, 178] width 296 height 28
copy p "Le checkin (arrivée dans l’appartement) est possible à partir de 16h et le chec…"
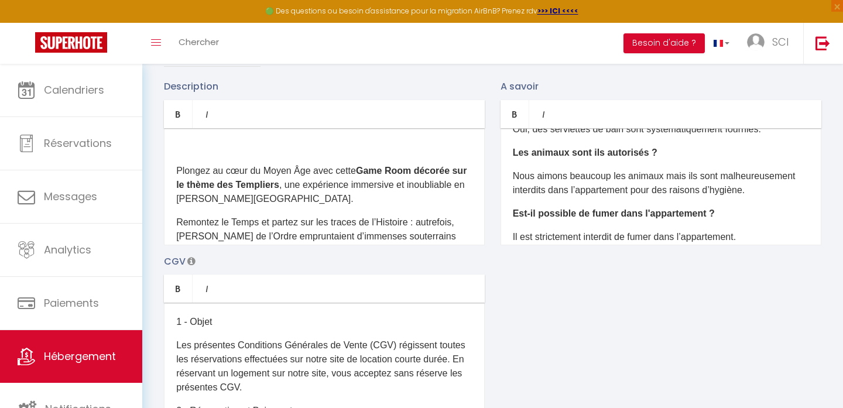
scroll to position [103, 0]
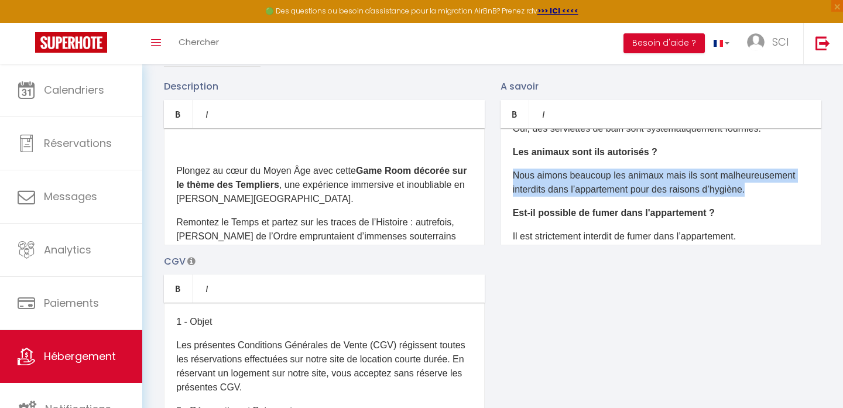
drag, startPoint x: 754, startPoint y: 204, endPoint x: 523, endPoint y: 176, distance: 232.9
click at [523, 176] on div "Quelle est l’heure d’arrivée et de départ ? Le checkin (arrivée dans l’appartem…" at bounding box center [660, 186] width 321 height 117
copy p "Nous aimons beaucoup les animaux mais ils sont malheureusement interdits dans l…"
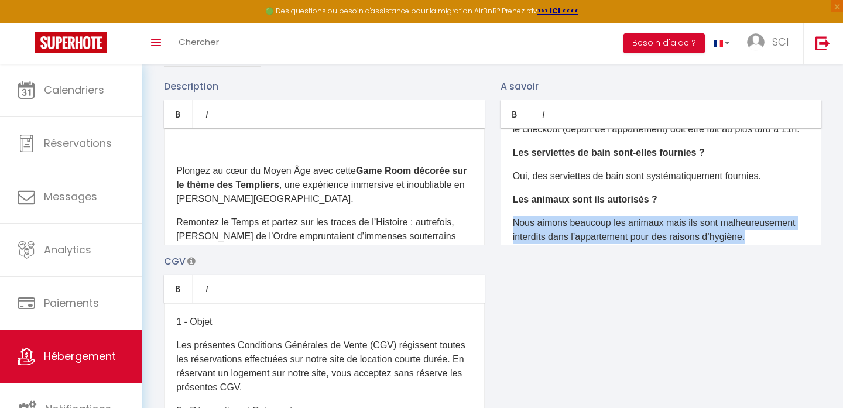
scroll to position [53, 0]
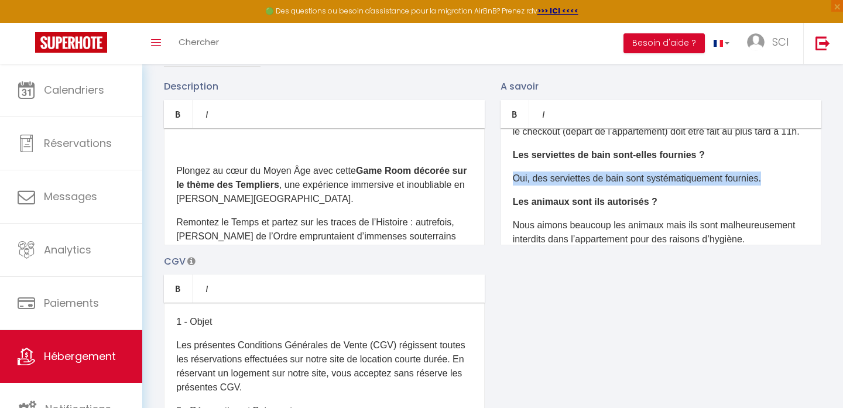
drag, startPoint x: 772, startPoint y: 192, endPoint x: 512, endPoint y: 181, distance: 260.7
click at [512, 181] on div "Quelle est l’heure d’arrivée et de départ ? Le checkin (arrivée dans l’appartem…" at bounding box center [660, 186] width 321 height 117
copy p "Oui, des serviettes de bain sont systématiquement fournies."
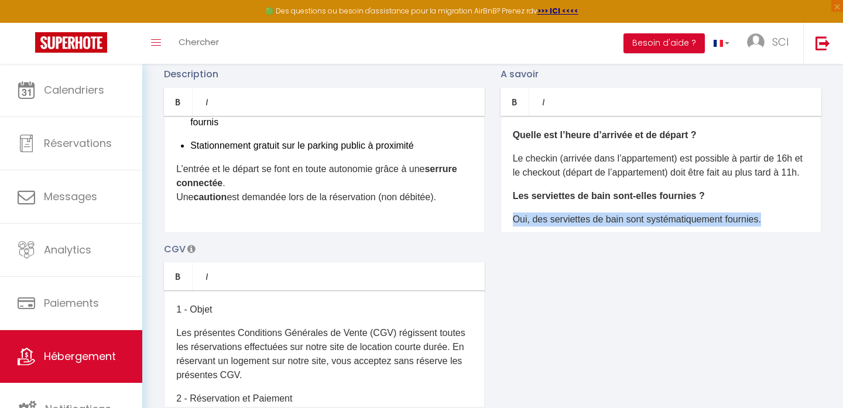
scroll to position [418, 0]
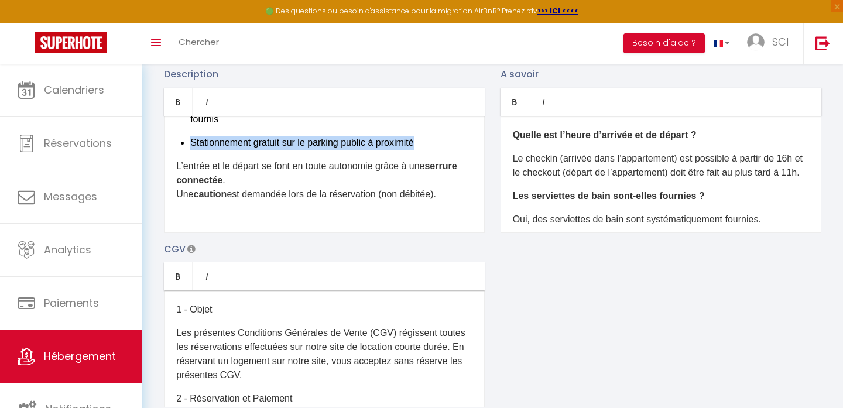
drag, startPoint x: 431, startPoint y: 130, endPoint x: 183, endPoint y: 131, distance: 248.7
click at [190, 136] on li "Stationnement gratuit sur le parking public à proximité" at bounding box center [331, 143] width 282 height 14
copy p "Stationnement gratuit sur le parking public à proximité"
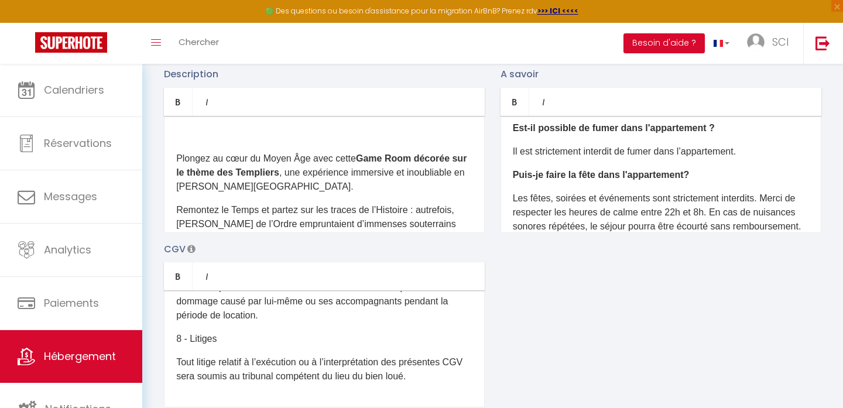
scroll to position [187, 0]
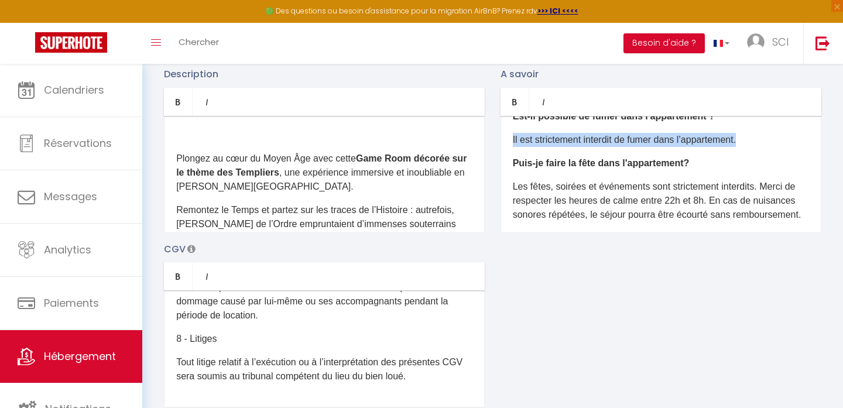
drag, startPoint x: 759, startPoint y: 156, endPoint x: 509, endPoint y: 151, distance: 250.5
click at [508, 150] on div "Quelle est l’heure d’arrivée et de départ ? Le checkin (arrivée dans l’appartem…" at bounding box center [660, 174] width 321 height 117
copy p "Il est strictement interdit de fumer dans l’appartement."
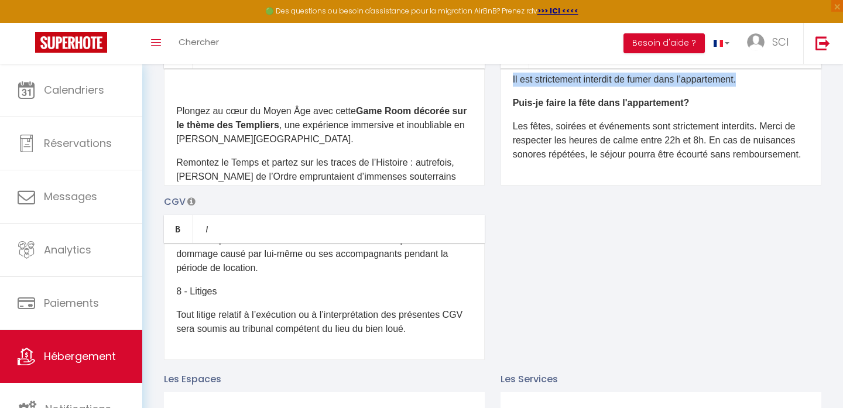
scroll to position [214, 0]
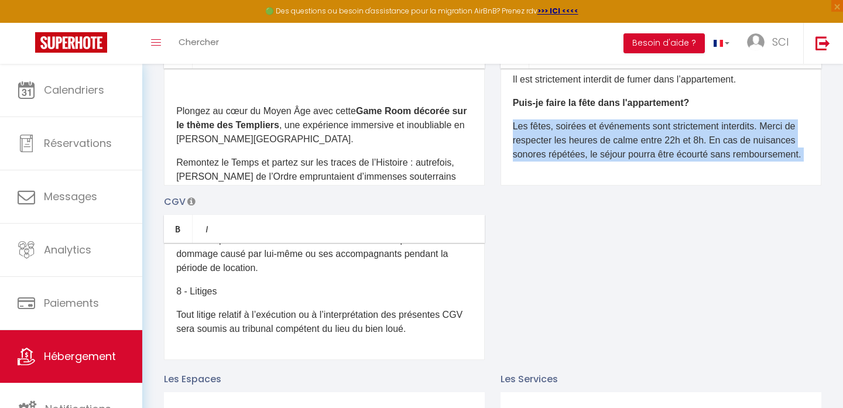
drag, startPoint x: 808, startPoint y: 153, endPoint x: 507, endPoint y: 122, distance: 302.4
click at [507, 122] on div "Quelle est l’heure d’arrivée et de départ ? Le checkin (arrivée dans l’appartem…" at bounding box center [660, 126] width 321 height 117
copy span "Les fêtes, soirées et événements sont strictement interdits. Merci de respecter…"
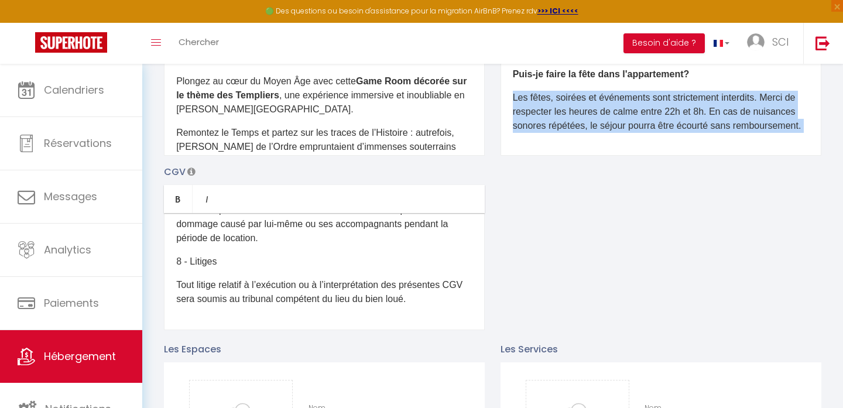
scroll to position [190, 0]
